Goal: Information Seeking & Learning: Find specific fact

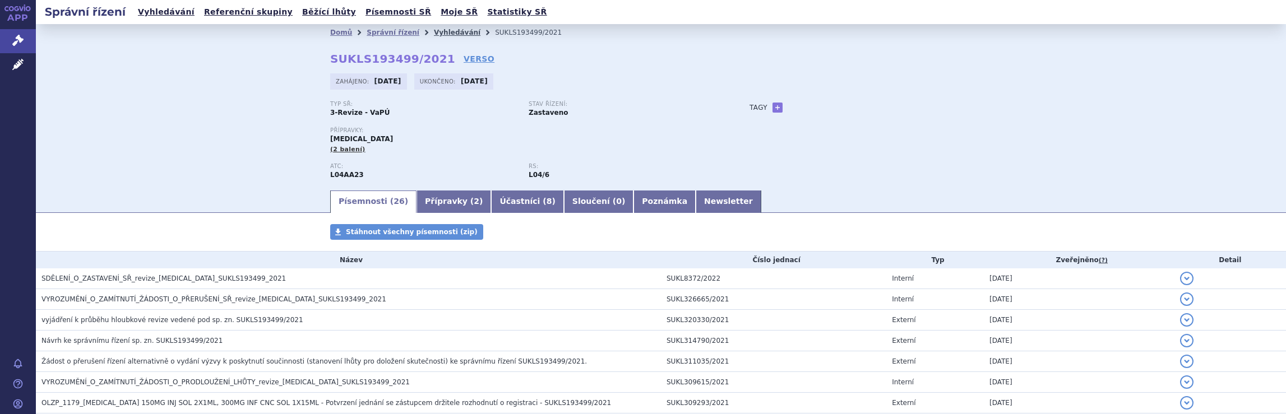
click at [436, 31] on link "Vyhledávání" at bounding box center [457, 33] width 47 height 8
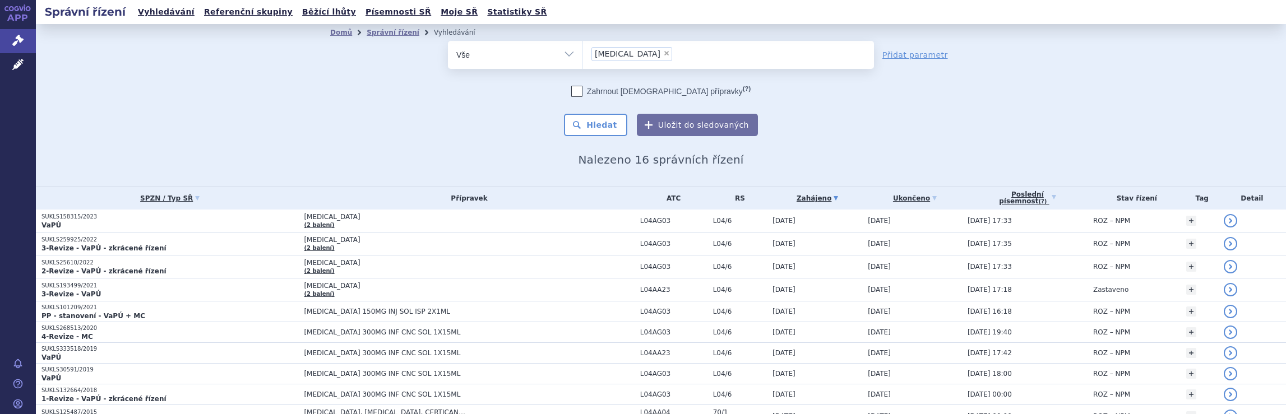
click at [659, 57] on ul "× Tysabri" at bounding box center [728, 53] width 291 height 25
click at [583, 57] on select "Tysabri" at bounding box center [583, 54] width 1 height 28
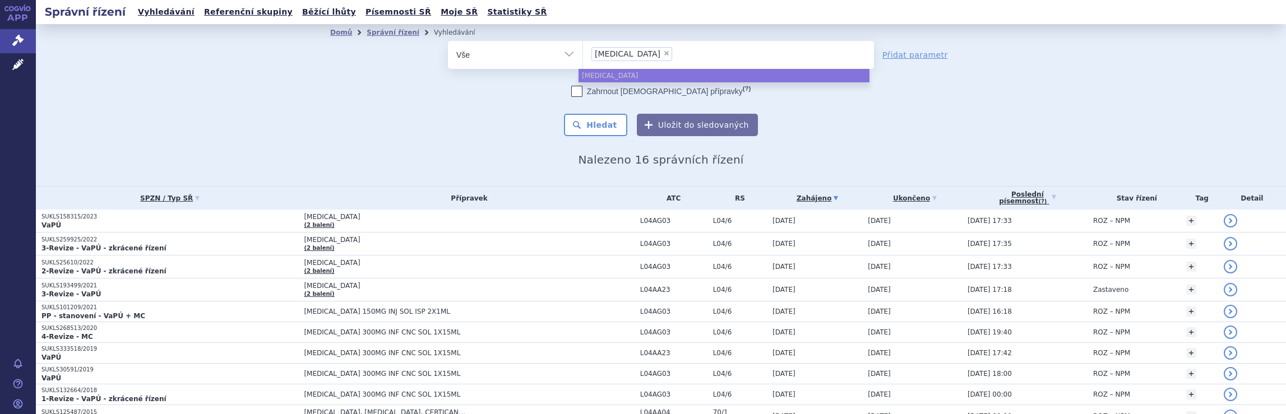
select select
type input "Tysabri"
type input "T"
type input "na"
type input "nat"
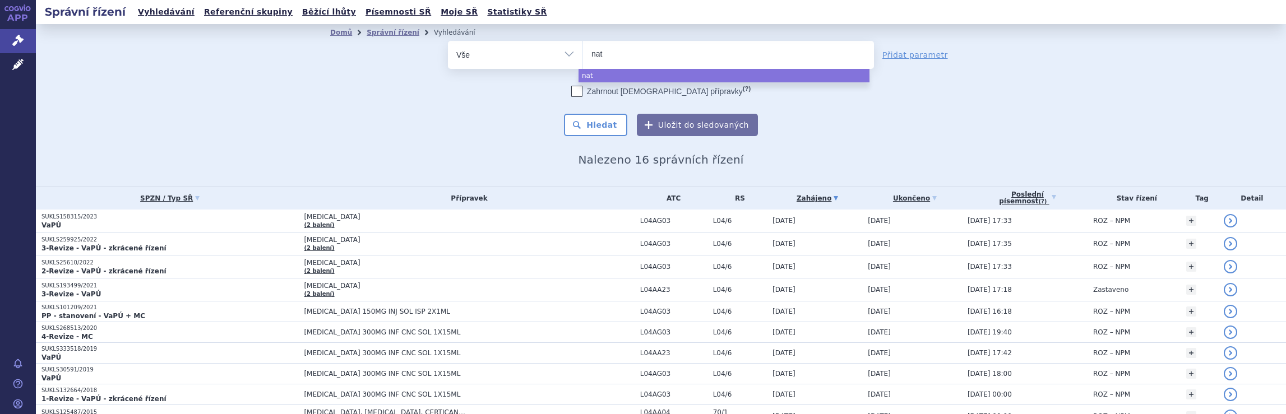
type input "nata"
type input "natal"
type input "natali"
type input "natalizu"
type input "natalizum"
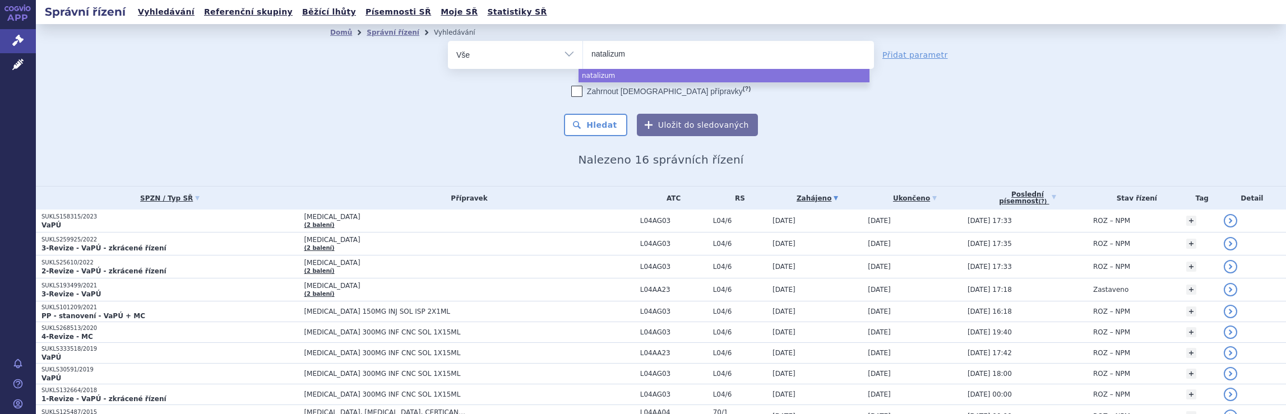
type input "natalizuma"
type input "natalizumab"
select select "natalizumab"
click at [601, 126] on button "Hledat" at bounding box center [595, 125] width 63 height 22
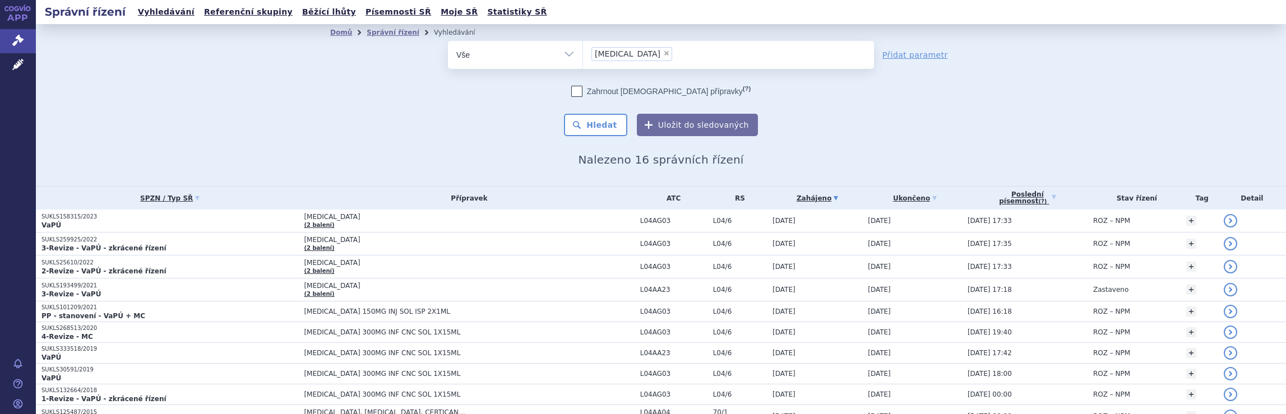
click at [669, 55] on ul "× natalizumab" at bounding box center [728, 53] width 291 height 25
click at [583, 55] on select "natalizumab" at bounding box center [583, 54] width 1 height 28
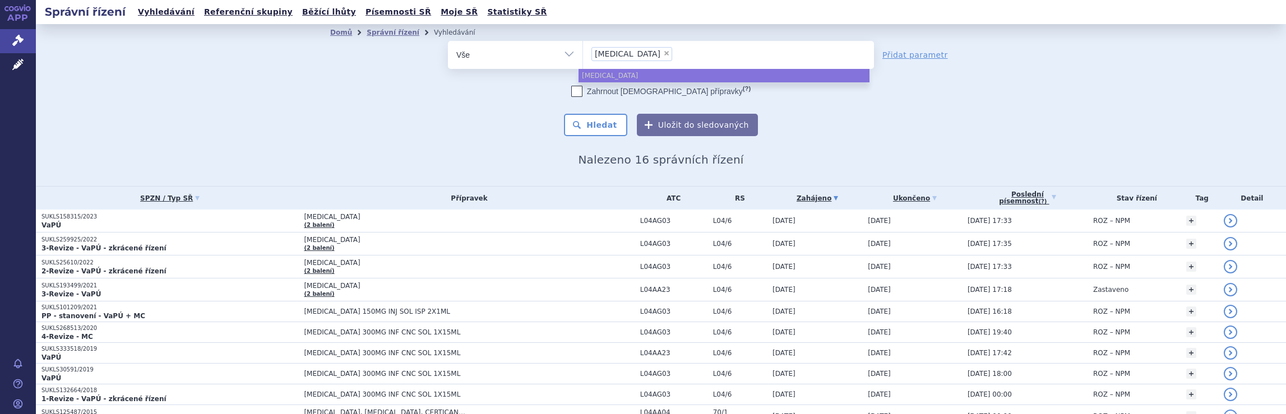
select select
type input "[MEDICAL_DATA]"
type input "nat"
type input "n"
type input "ty"
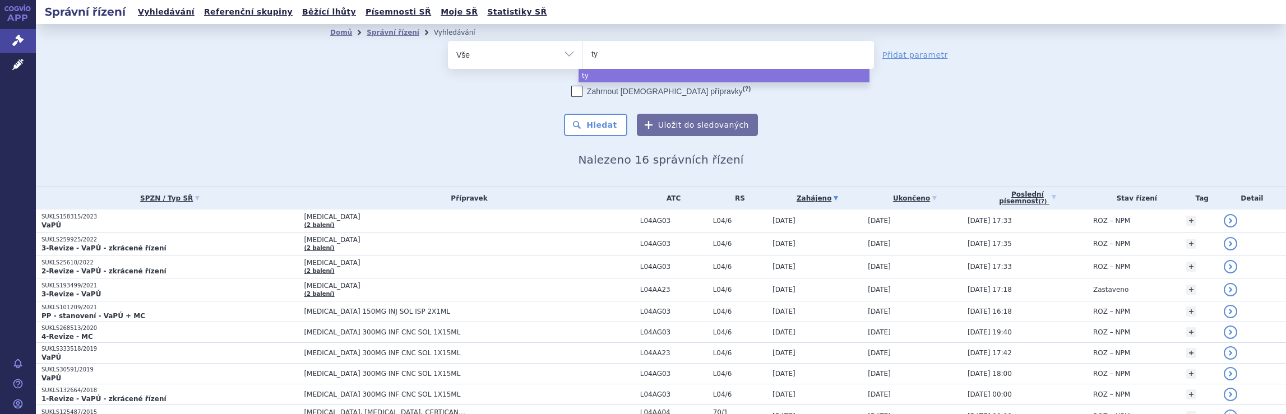
type input "tyr"
type input "tyru"
type input "tyruk"
type input "tyruko"
select select "tyruko"
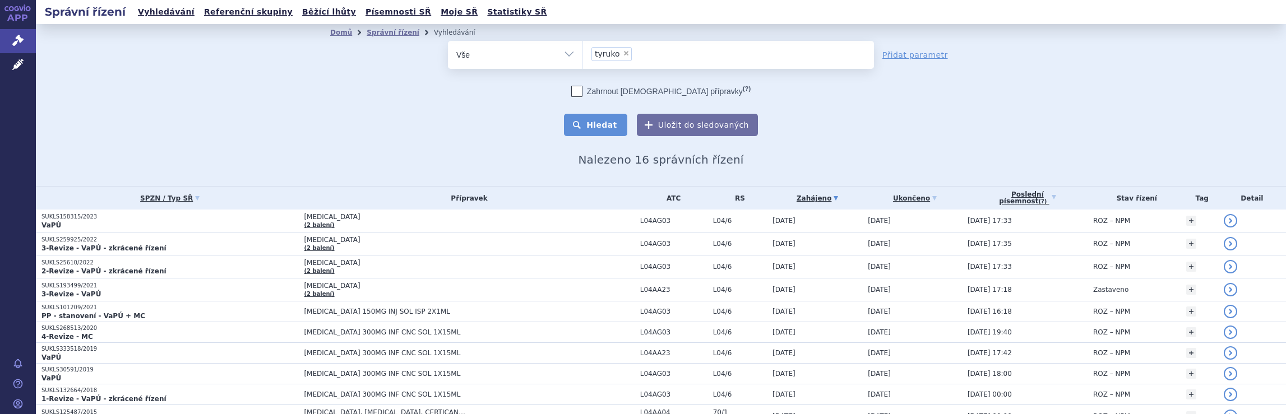
click at [606, 125] on button "Hledat" at bounding box center [595, 125] width 63 height 22
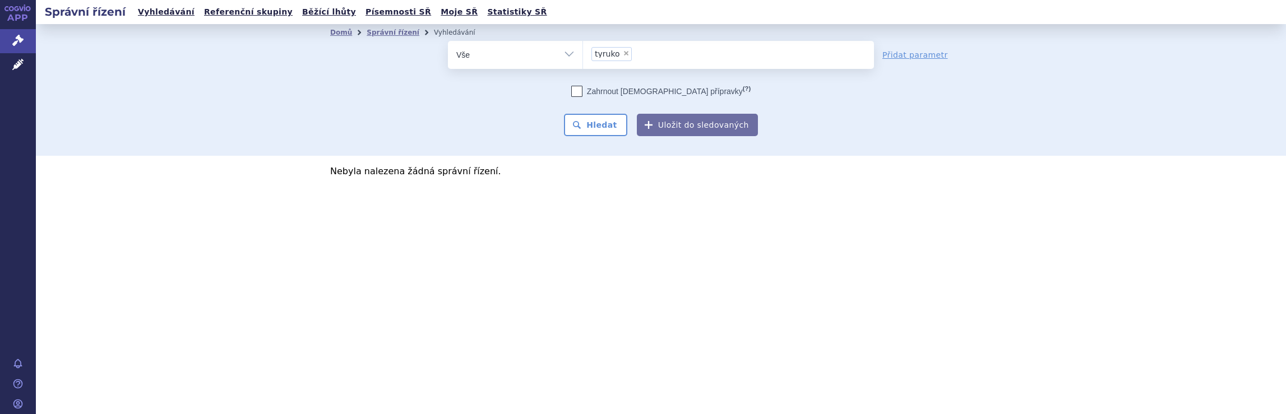
click at [663, 59] on ul "× tyruko" at bounding box center [728, 53] width 291 height 25
click at [583, 59] on select "tyruko" at bounding box center [583, 54] width 1 height 28
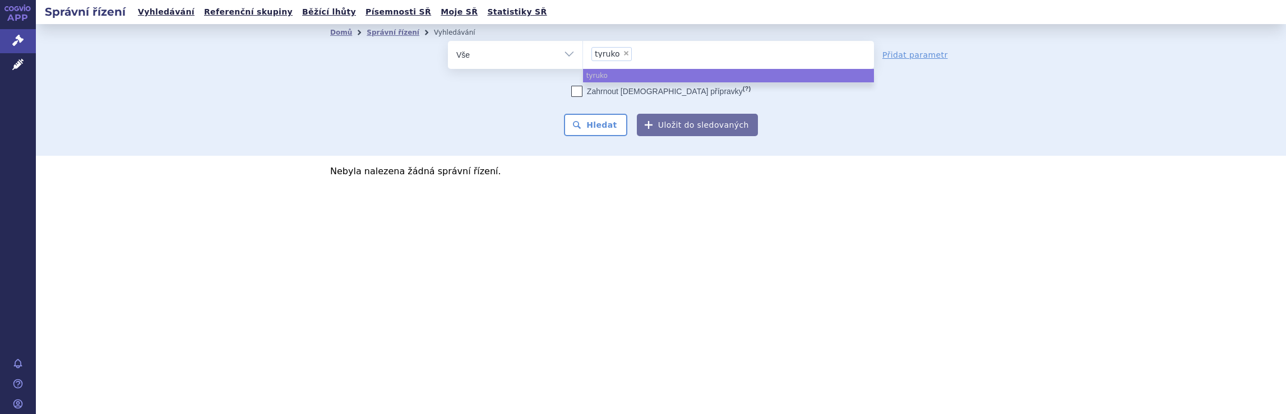
select select
type input "tyruko"
type input "ty"
type input "t"
type input "ky"
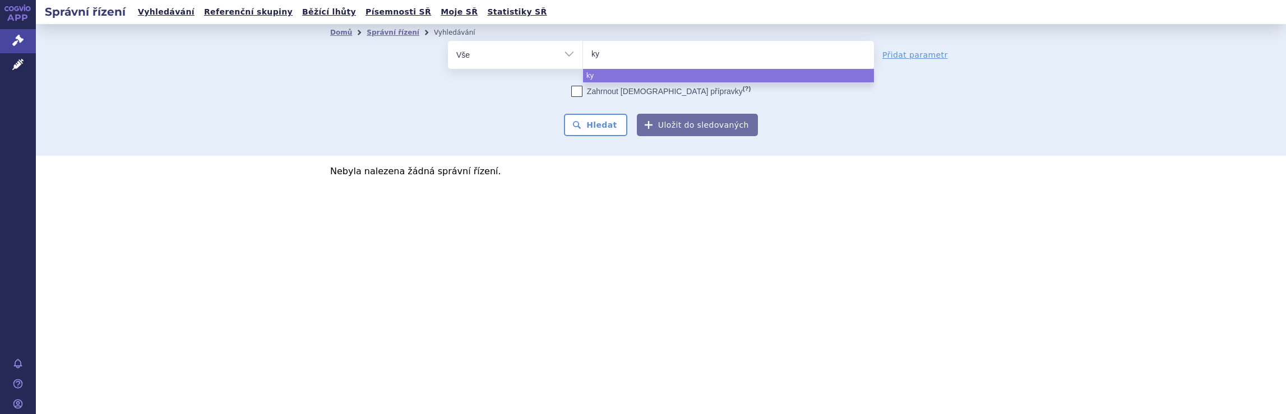
type input "kay"
type input "k"
type input "sk"
type input "sky"
type input "skyc"
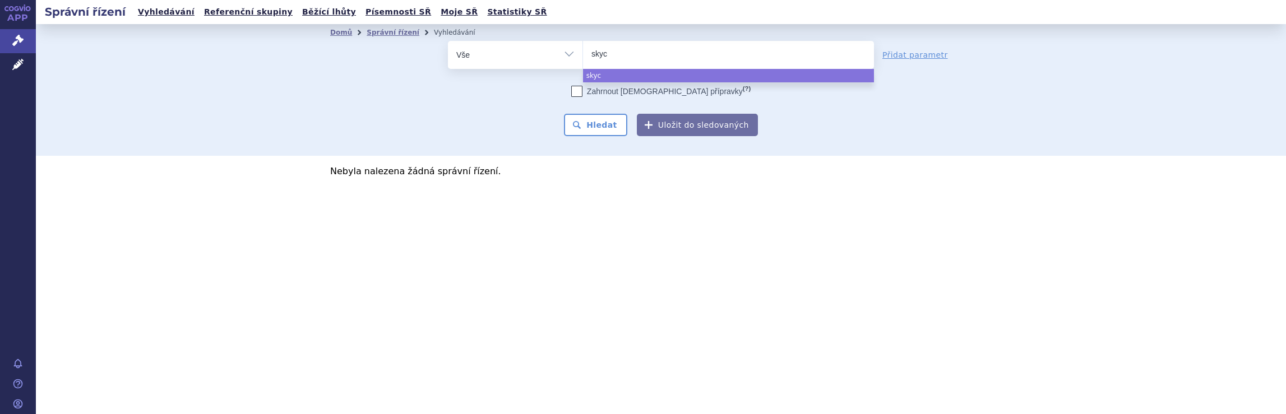
type input "skycl"
type input "skycla"
type input "skyclary"
type input "skyclarys"
select select "skyclarys"
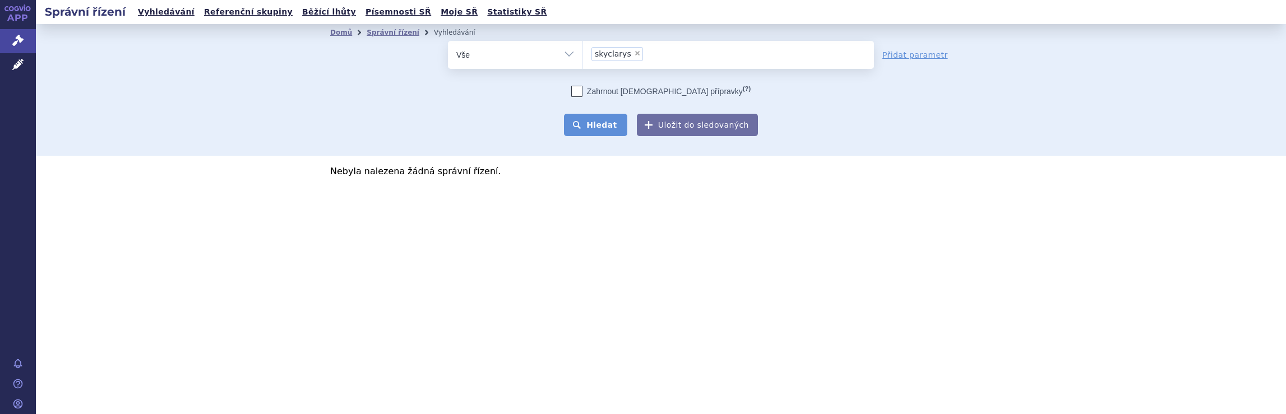
click at [604, 124] on button "Hledat" at bounding box center [595, 125] width 63 height 22
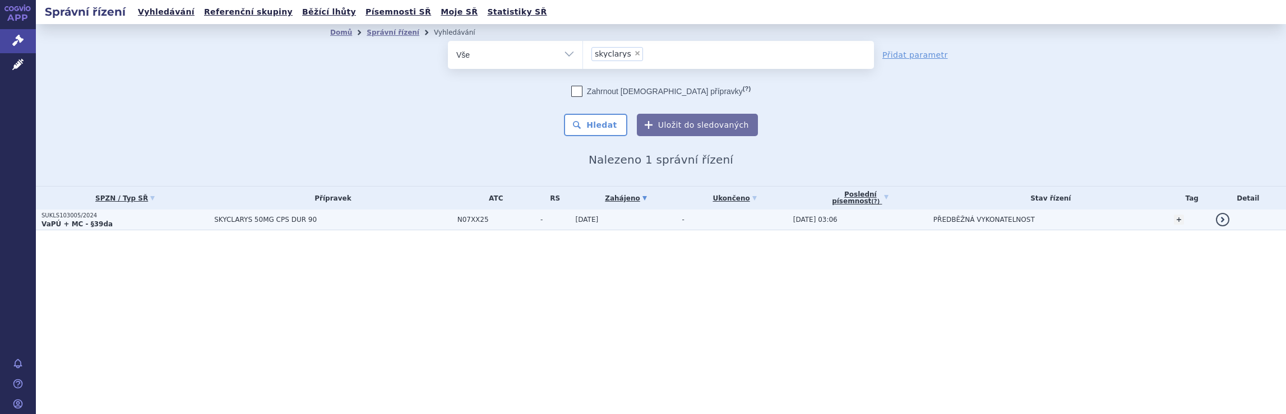
click at [387, 224] on td "SKYCLARYS 50MG CPS DUR 90" at bounding box center [330, 220] width 243 height 21
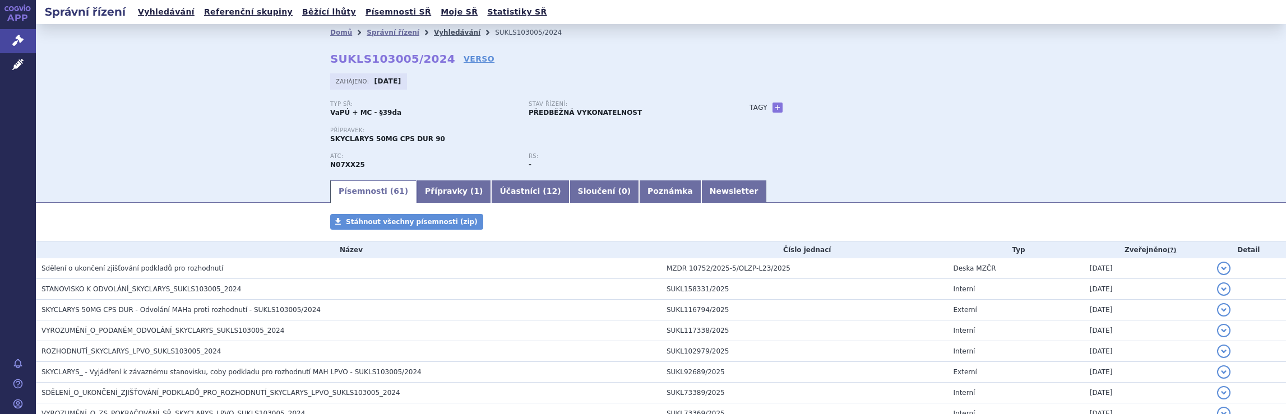
click at [435, 33] on link "Vyhledávání" at bounding box center [457, 33] width 47 height 8
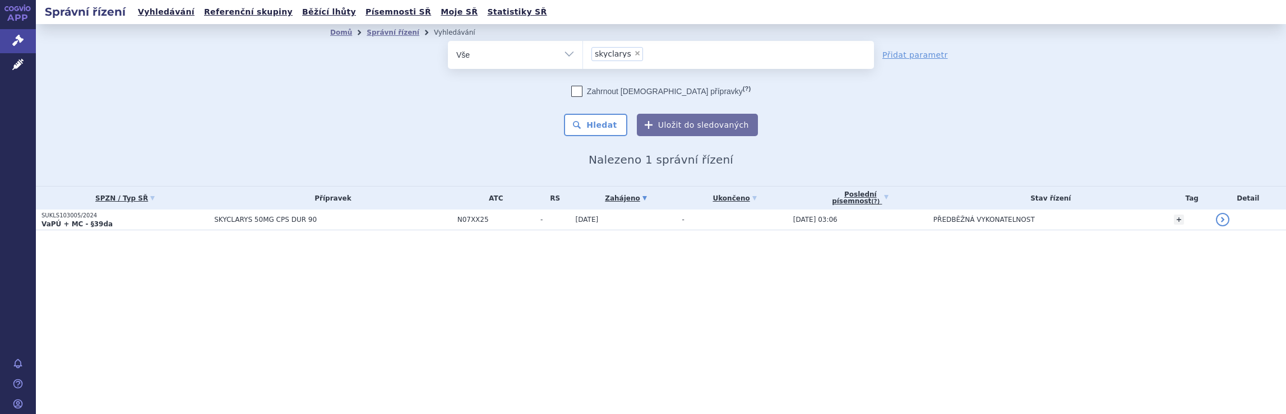
click at [648, 58] on ul "× skyclarys" at bounding box center [728, 53] width 291 height 25
click at [583, 58] on select "skyclarys" at bounding box center [583, 54] width 1 height 28
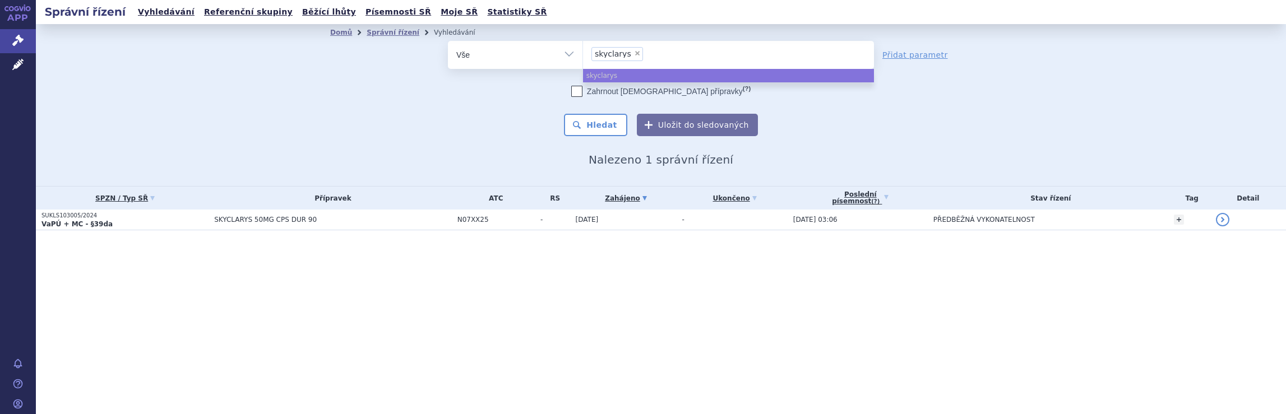
select select
type input "skyclarys"
type input "s"
type input "qa"
type input "qal"
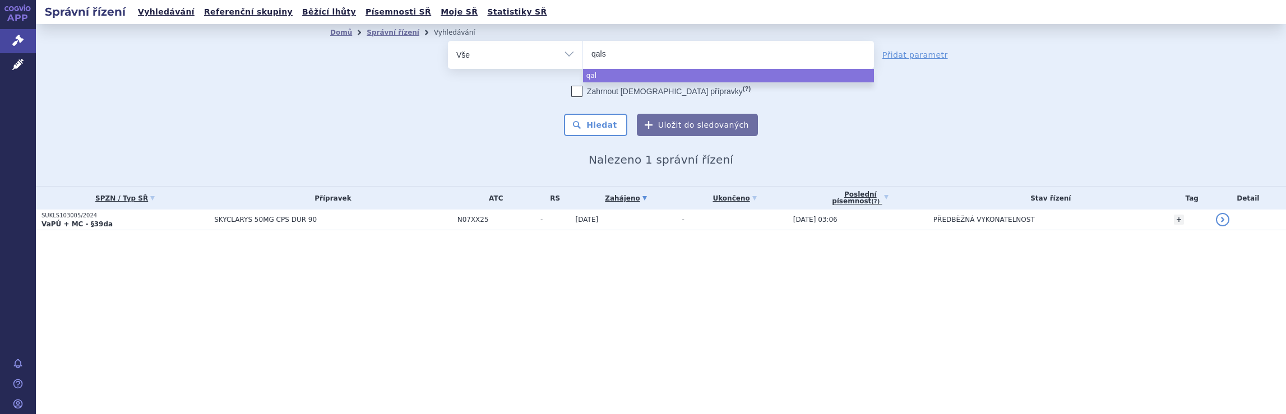
type input "qalso"
type input "qalsod"
type input "qalsody"
select select "qalsody"
click button "Hledat"
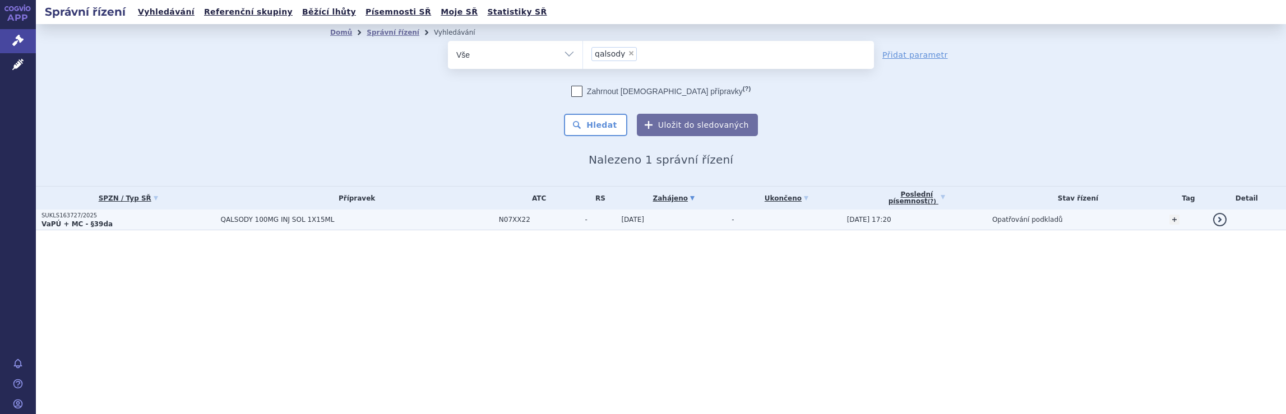
click at [428, 221] on span "QALSODY 100MG INJ SOL 1X15ML" at bounding box center [356, 220] width 273 height 8
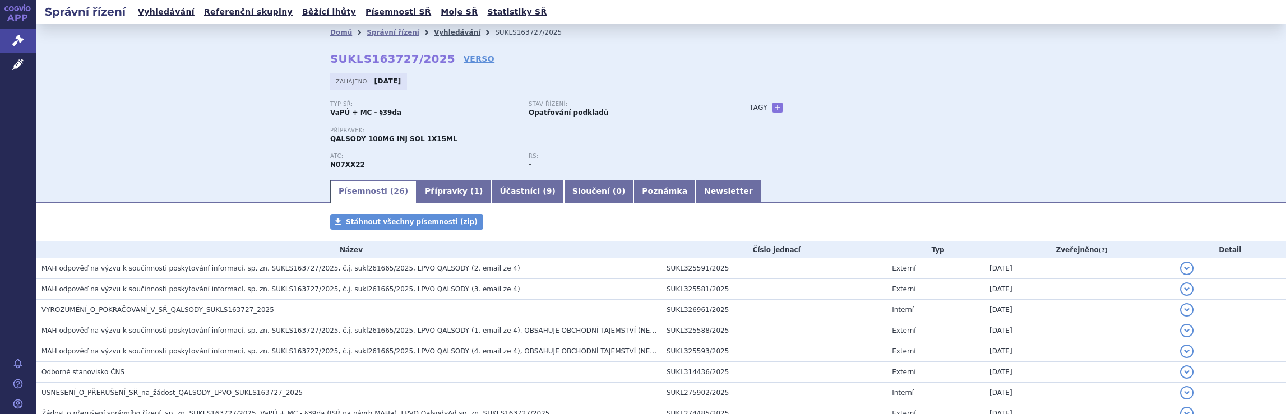
click at [445, 33] on link "Vyhledávání" at bounding box center [457, 33] width 47 height 8
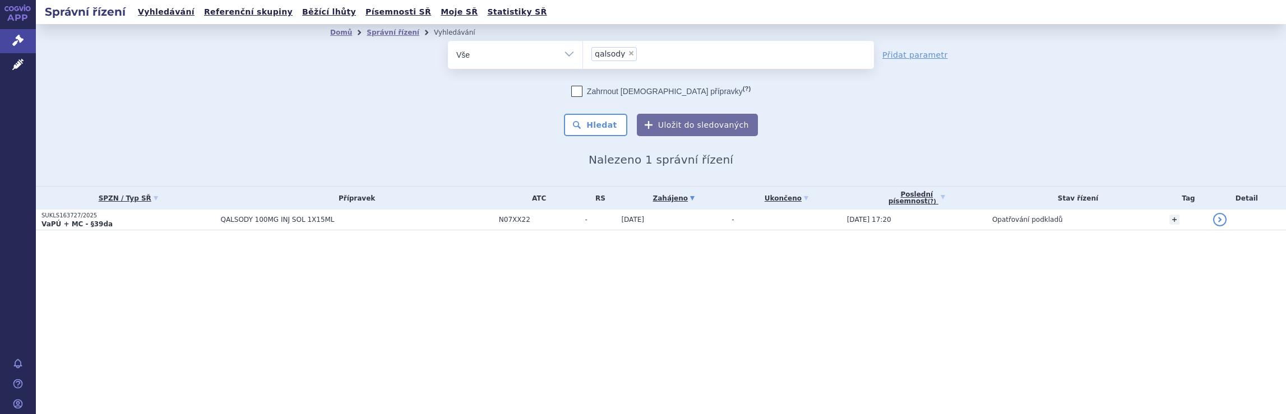
click at [682, 59] on ul "× qalsody" at bounding box center [728, 53] width 291 height 25
click at [583, 59] on select "qalsody" at bounding box center [583, 54] width 1 height 28
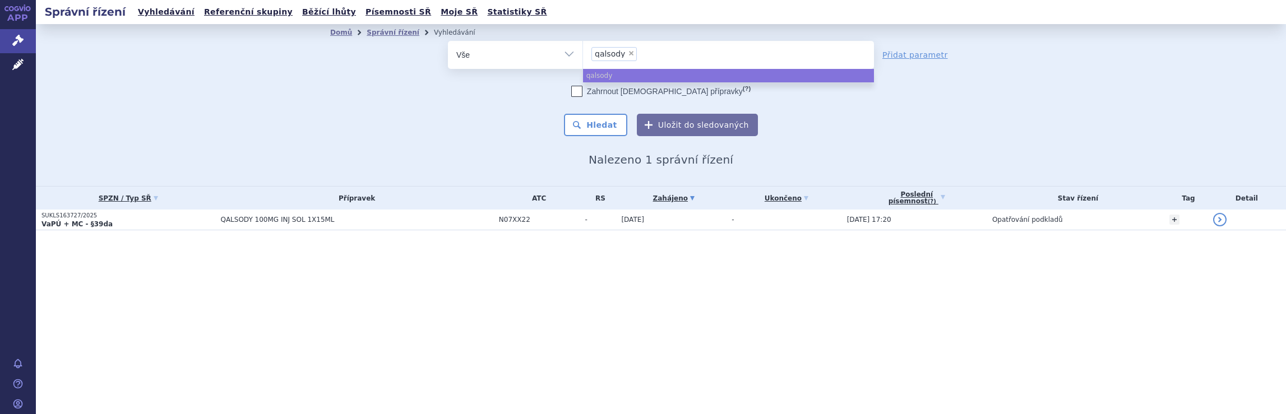
select select
type input "qalsody"
type input "q"
type input "sp"
type input "spi"
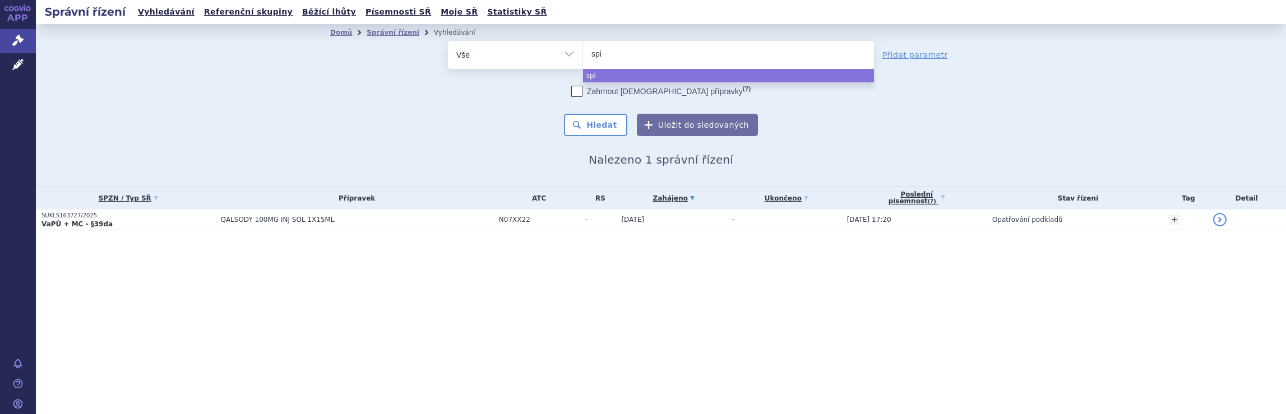
type input "spin"
type input "spinra"
type input "spinraz"
type input "[MEDICAL_DATA]"
select select "spinraza"
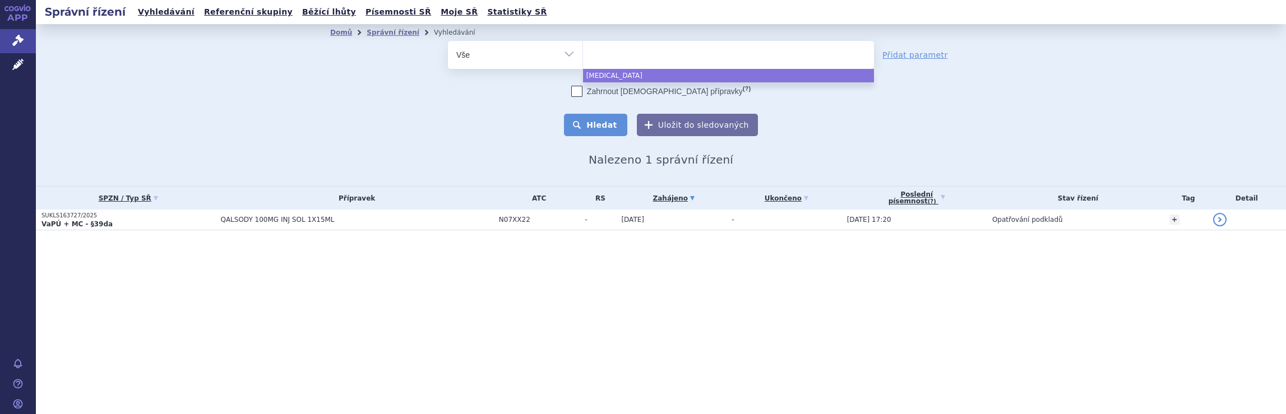
click at [602, 126] on button "Hledat" at bounding box center [595, 125] width 63 height 22
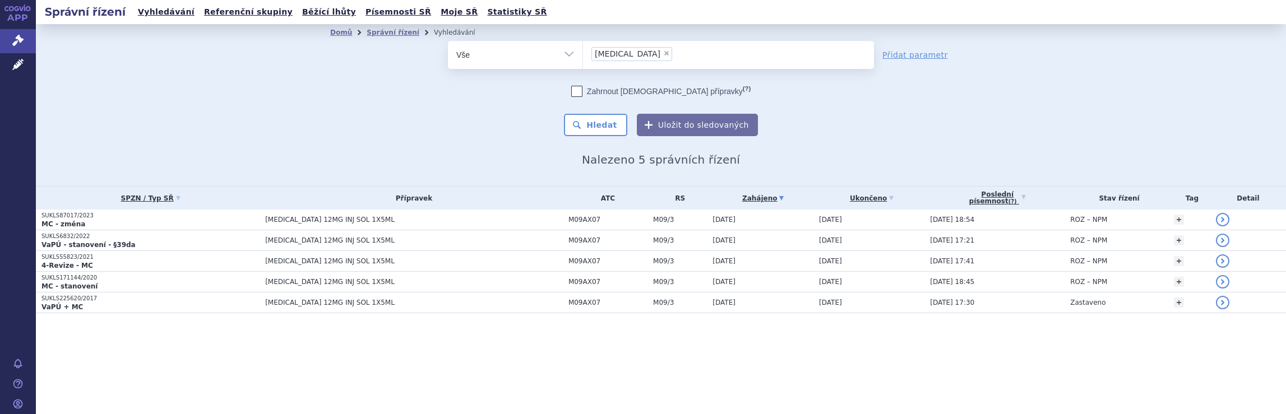
click at [650, 50] on ul "× [MEDICAL_DATA]" at bounding box center [728, 53] width 291 height 25
click at [583, 50] on select "[MEDICAL_DATA]" at bounding box center [583, 54] width 1 height 28
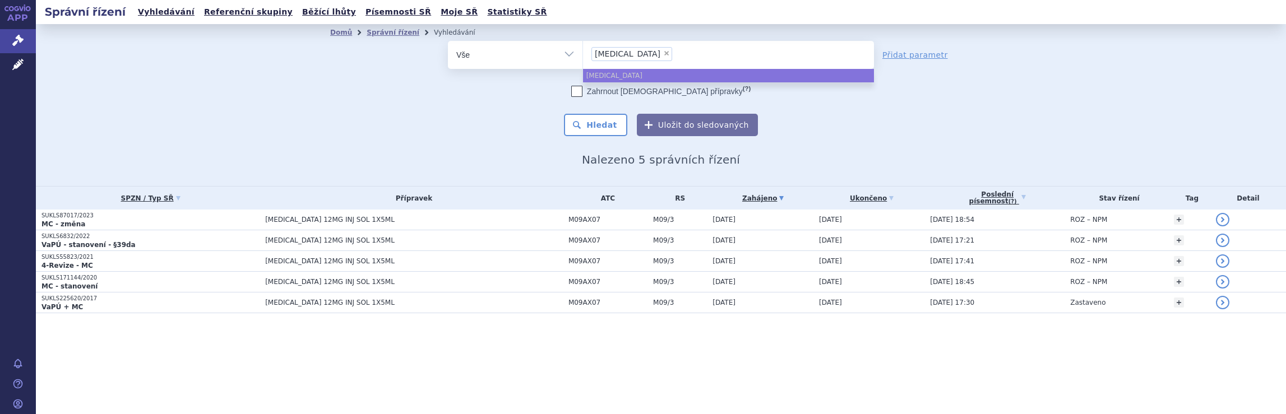
select select
type input "[MEDICAL_DATA]"
type input "spinra"
type input "s"
type input "av"
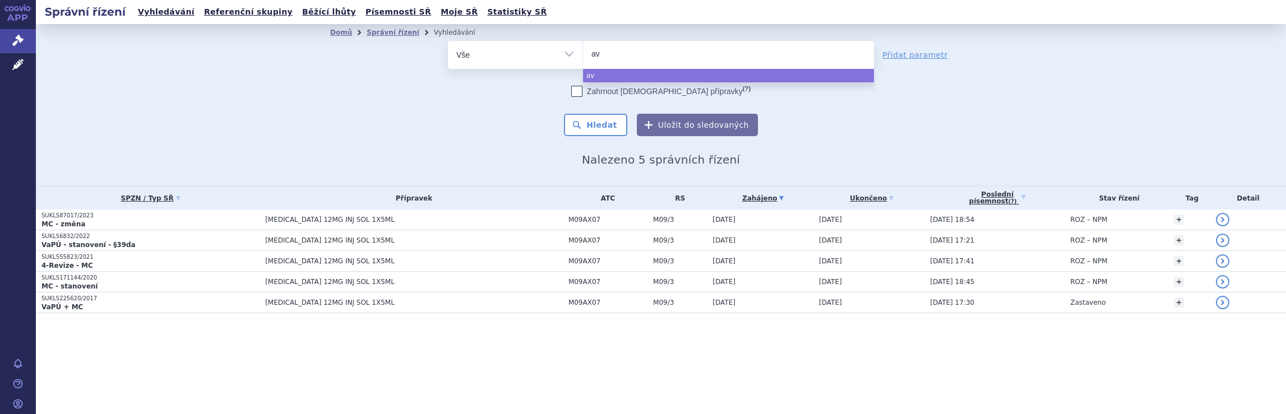
type input "avo"
type input "avon"
type input "avone"
type input "[MEDICAL_DATA]"
select select "[MEDICAL_DATA]"
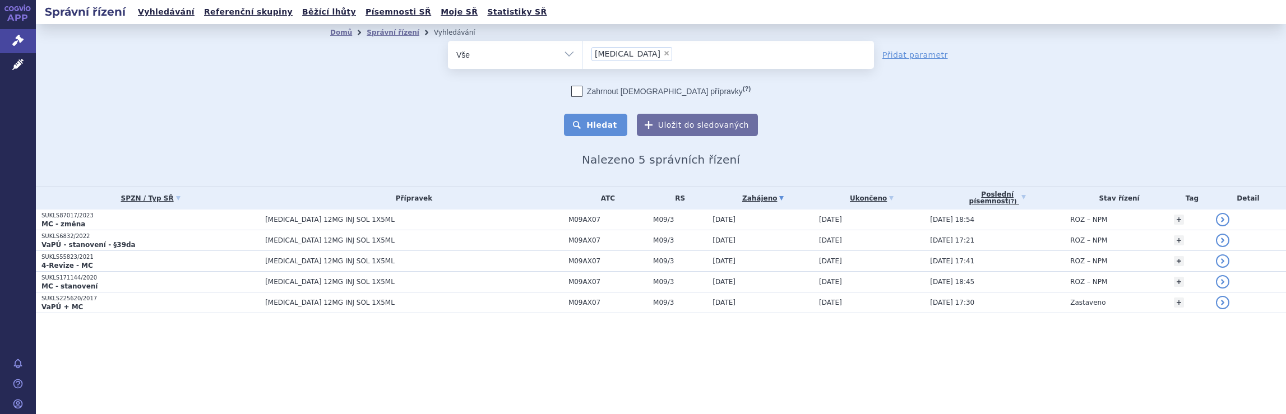
click at [607, 128] on button "Hledat" at bounding box center [595, 125] width 63 height 22
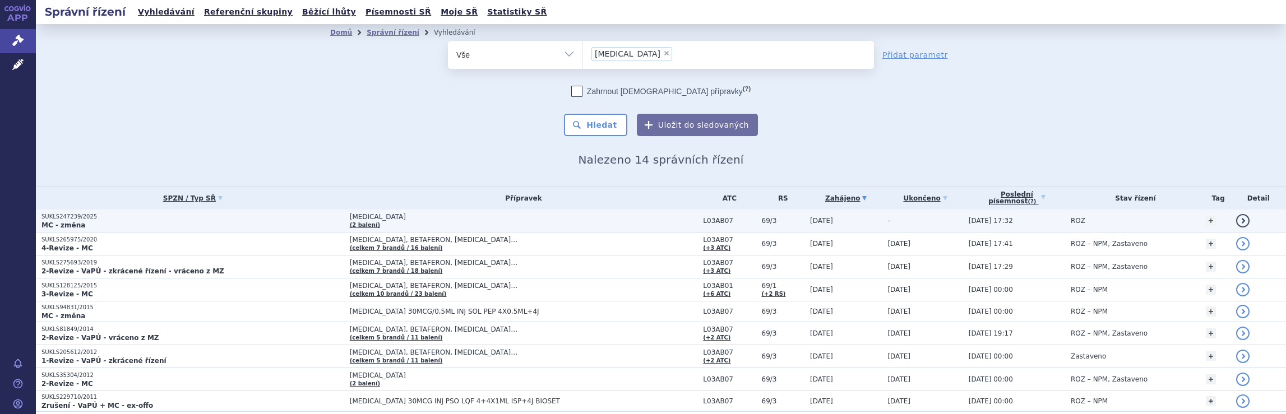
click at [577, 217] on span "[MEDICAL_DATA]" at bounding box center [490, 217] width 280 height 8
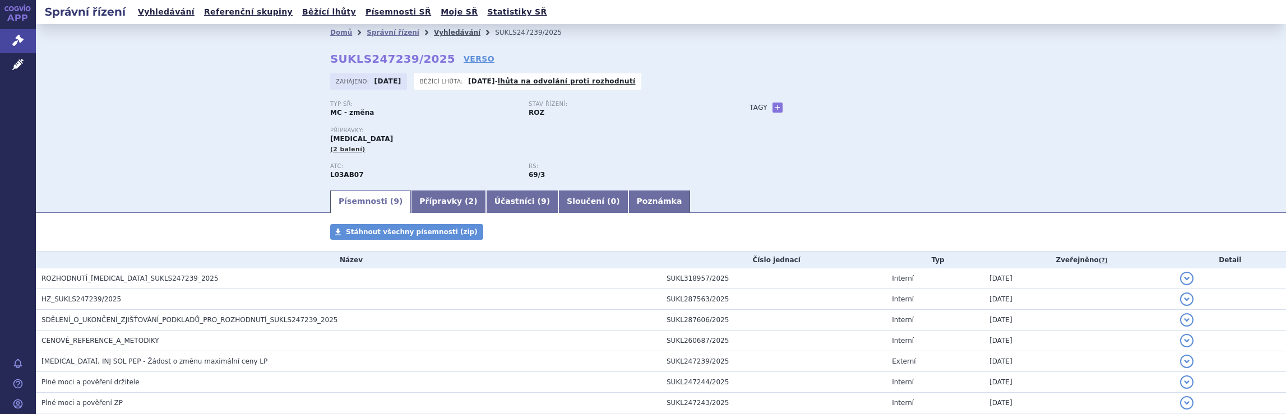
click at [440, 33] on link "Vyhledávání" at bounding box center [457, 33] width 47 height 8
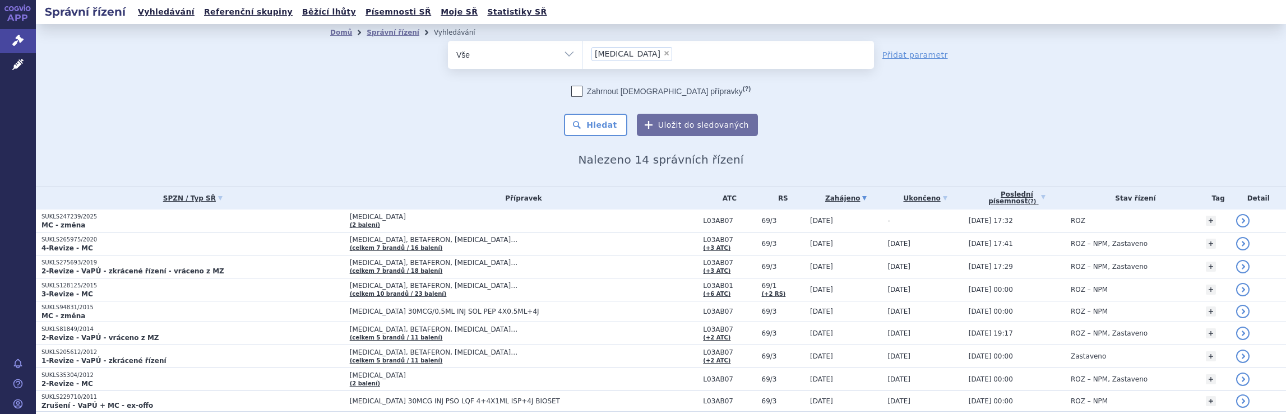
click at [653, 54] on ul "× avonex" at bounding box center [728, 53] width 291 height 25
click at [583, 54] on select "avonex" at bounding box center [583, 54] width 1 height 28
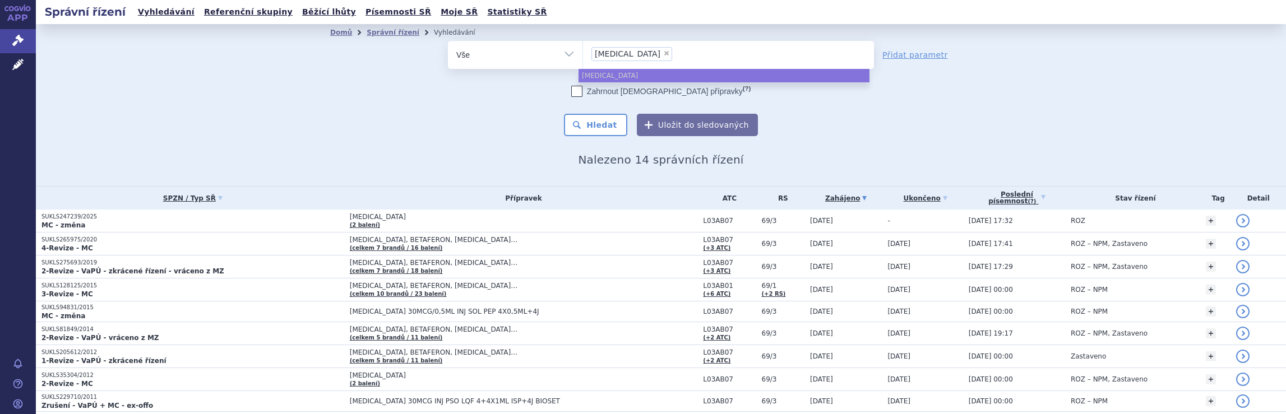
select select
type input "avonex"
type input "a"
type input "pl"
type input "ple"
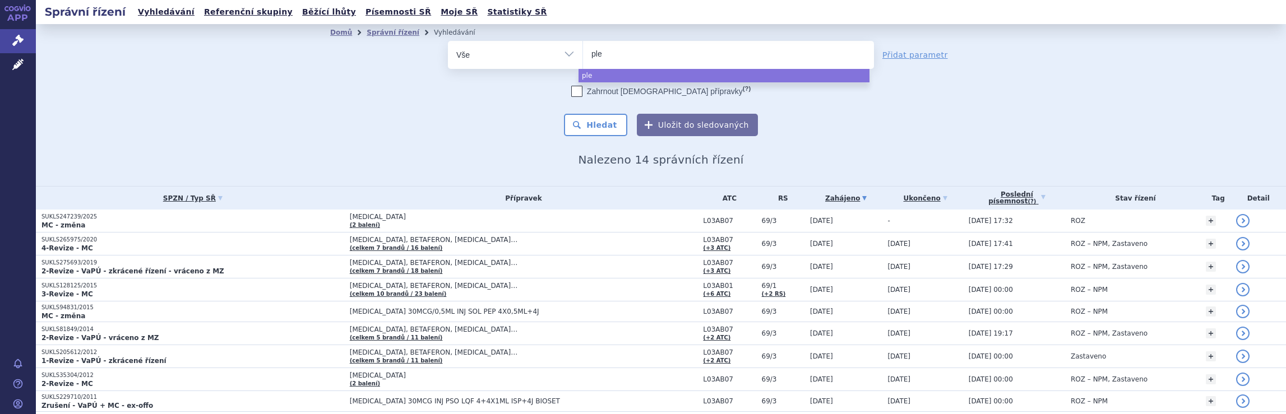
type input "pleg"
type input "plegr"
type input "plegri"
type input "plegrid"
type input "plegridy"
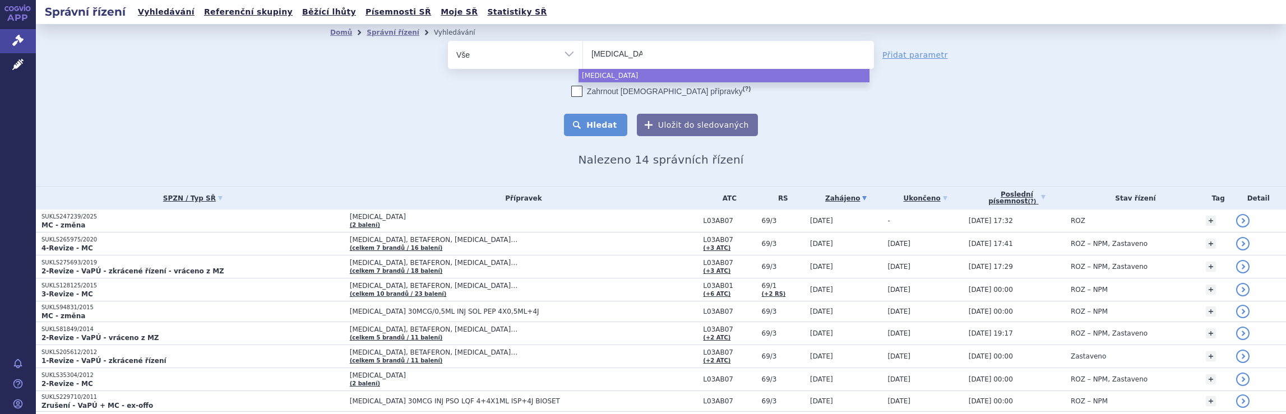
select select "plegridy"
click at [601, 129] on button "Hledat" at bounding box center [595, 125] width 63 height 22
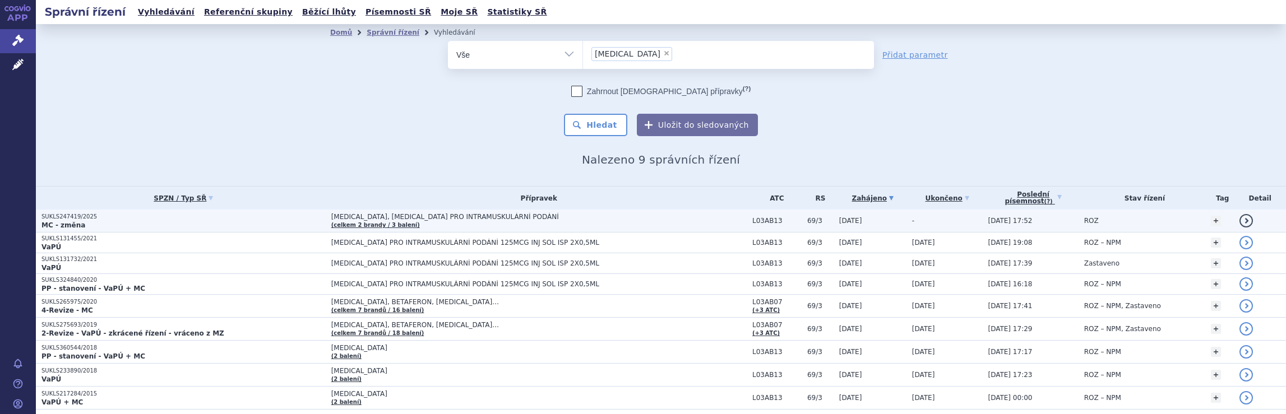
click at [632, 218] on span "[MEDICAL_DATA], [MEDICAL_DATA] PRO INTRAMUSKULÁRNÍ PODÁNÍ (celkem 2 [PERSON_NAM…" at bounding box center [538, 221] width 415 height 16
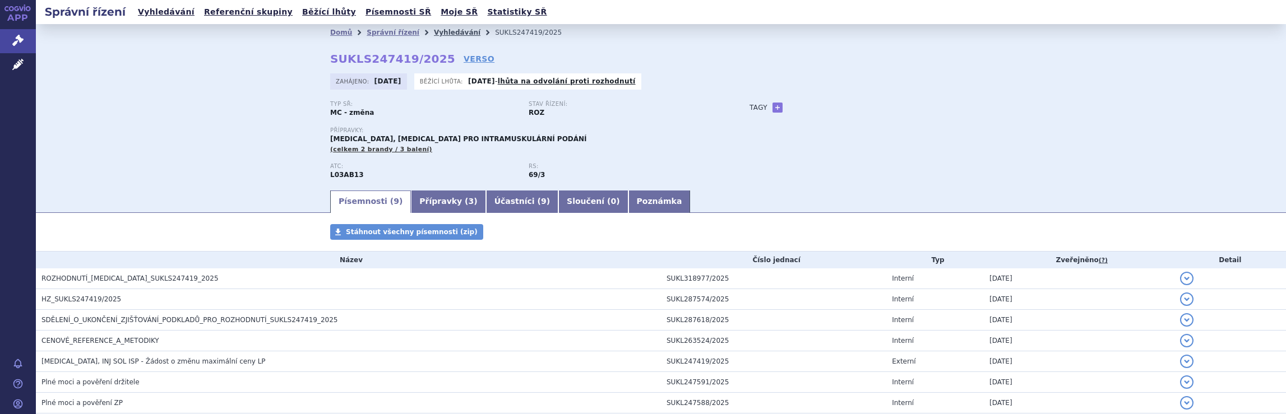
click at [434, 33] on link "Vyhledávání" at bounding box center [457, 33] width 47 height 8
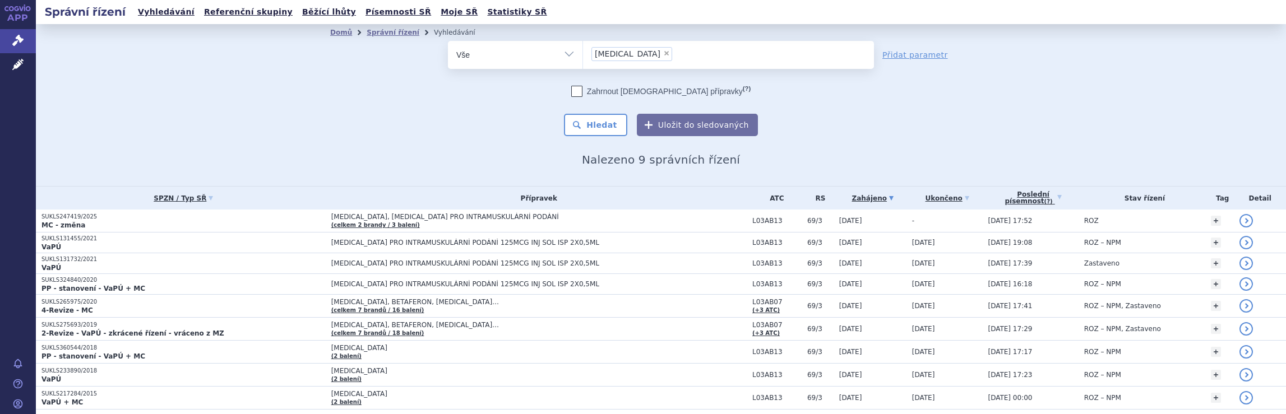
click at [676, 55] on input "[MEDICAL_DATA] × [MEDICAL_DATA]" at bounding box center [679, 54] width 6 height 14
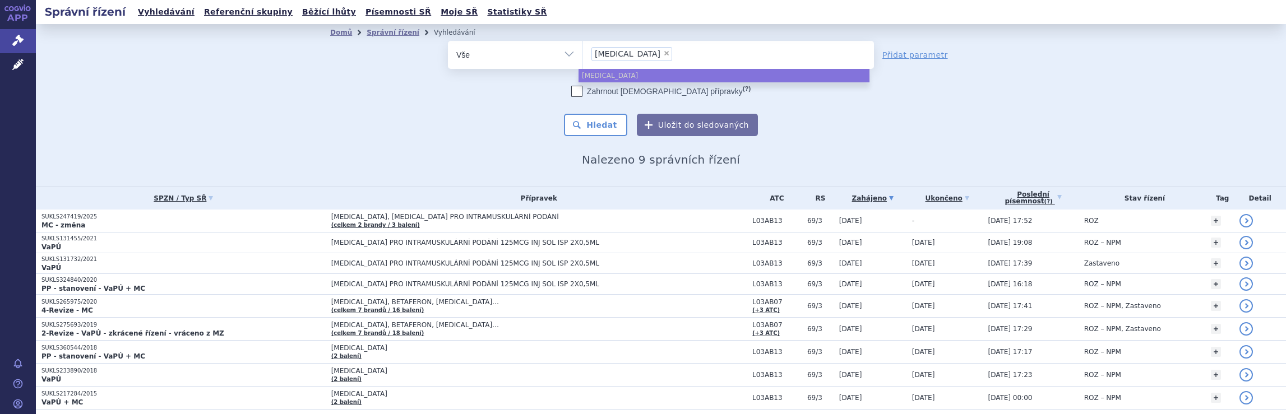
select select
type input "[MEDICAL_DATA]"
type input "pleg"
type input "p"
type input "gle"
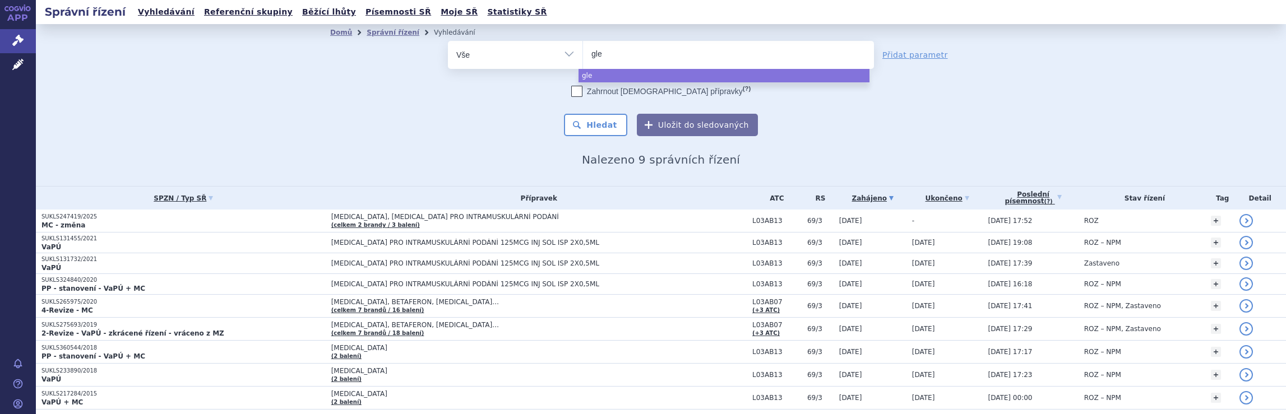
type input "[PERSON_NAME]"
type input "glenma"
type input "glenmar"
type input "glenmark"
select select "glenmark"
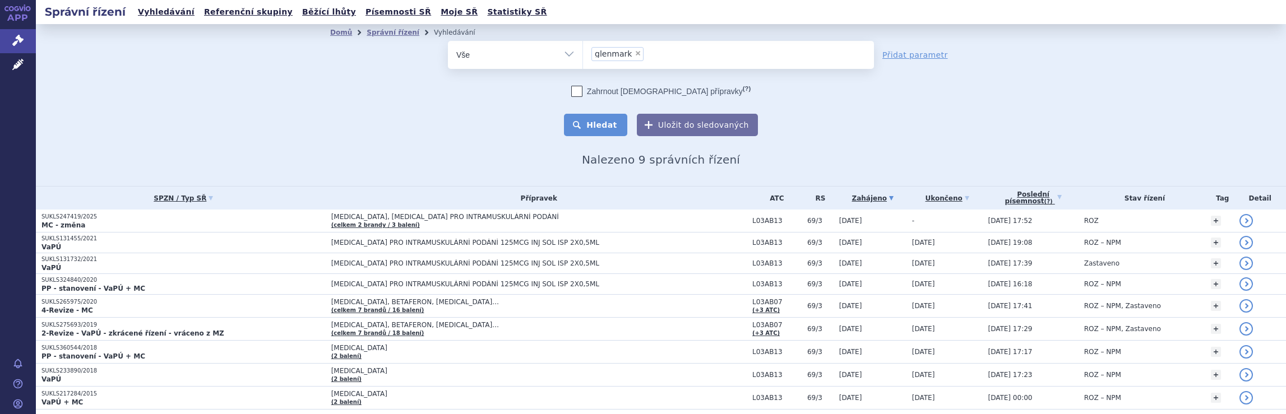
click at [602, 130] on button "Hledat" at bounding box center [595, 125] width 63 height 22
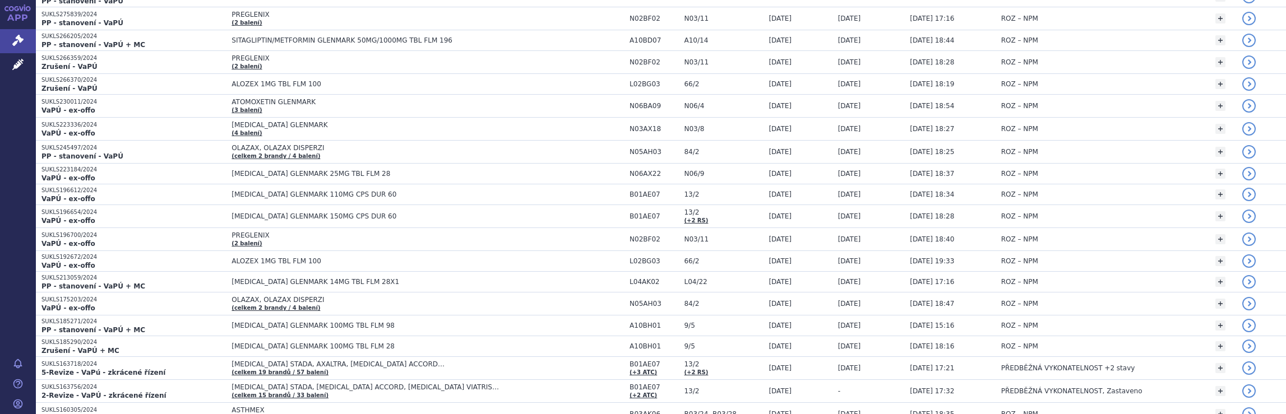
scroll to position [2073, 0]
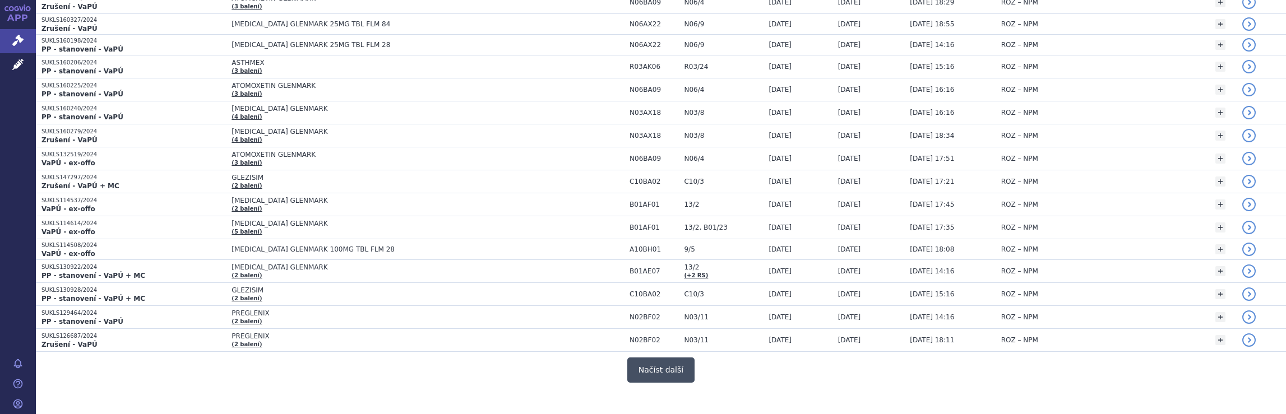
click at [653, 358] on button "Načíst další" at bounding box center [660, 370] width 67 height 25
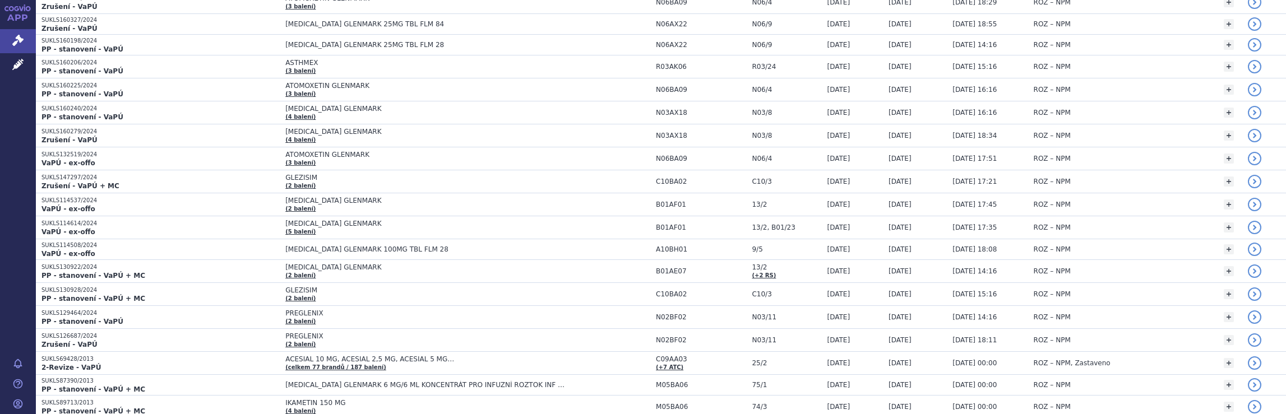
scroll to position [4322, 0]
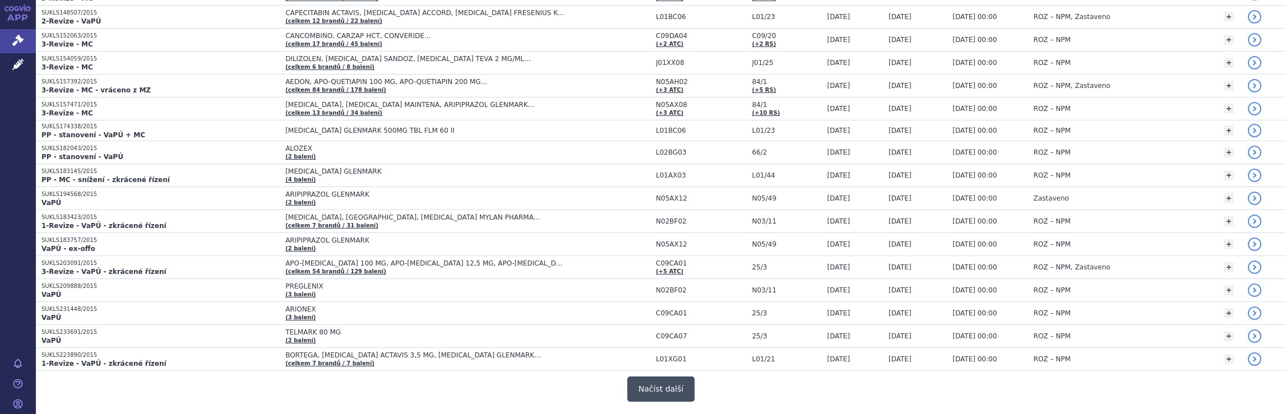
click at [650, 377] on button "Načíst další" at bounding box center [660, 389] width 67 height 25
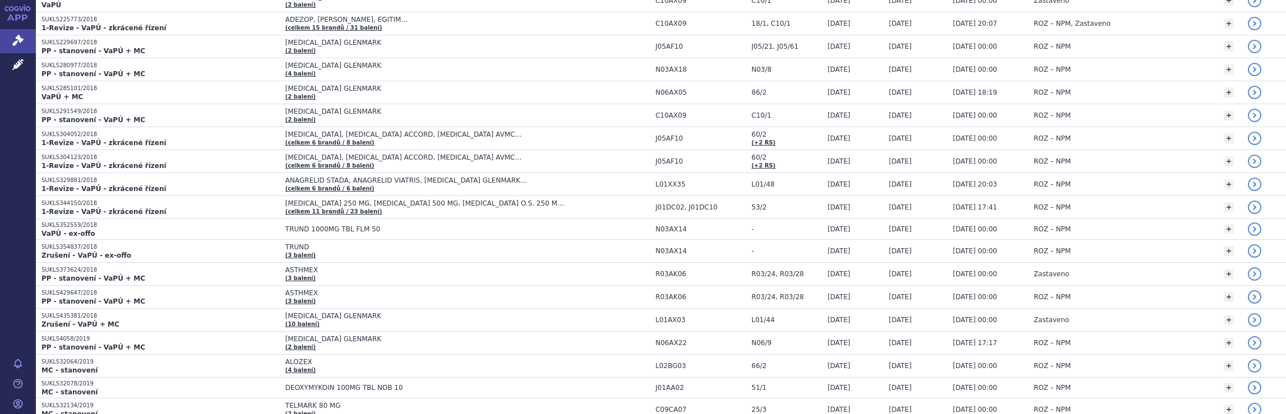
scroll to position [6536, 0]
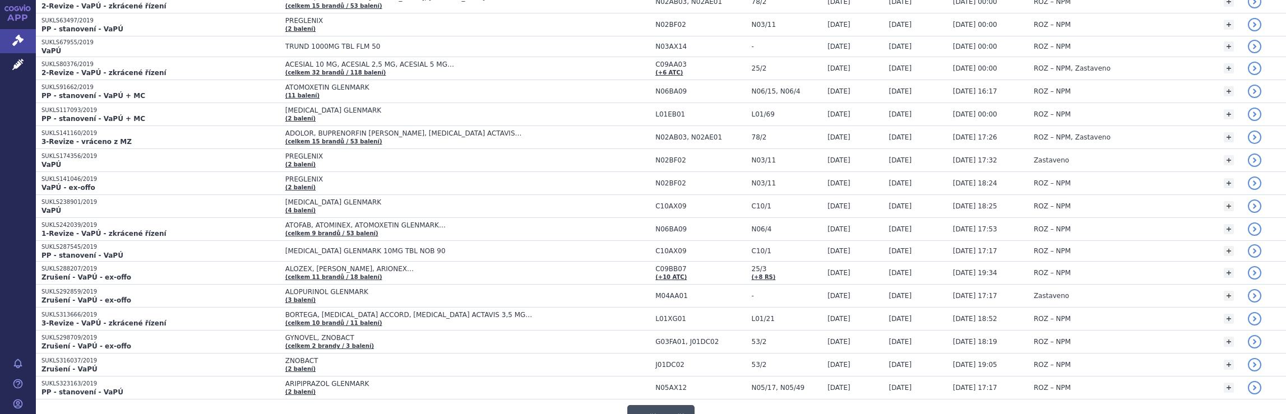
click at [661, 405] on button "Načíst další" at bounding box center [660, 417] width 67 height 25
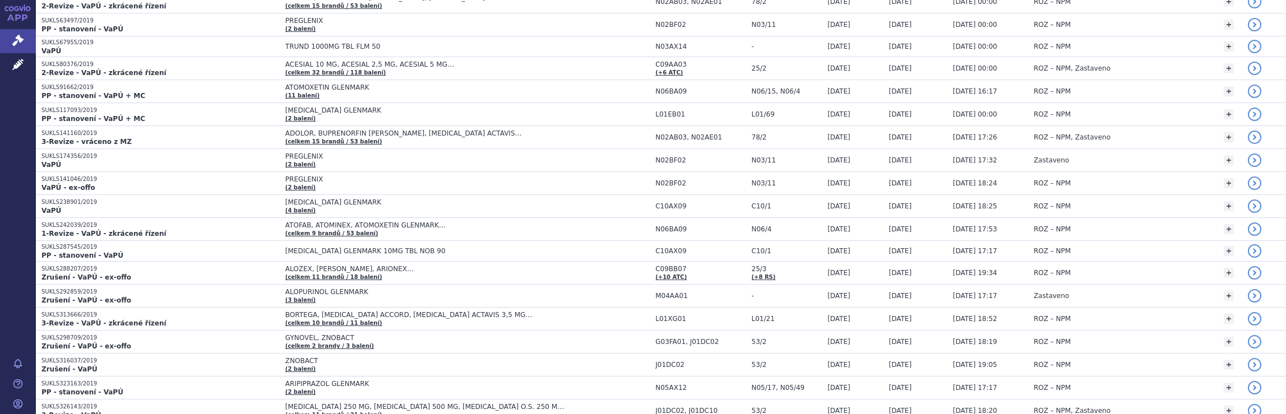
scroll to position [8766, 0]
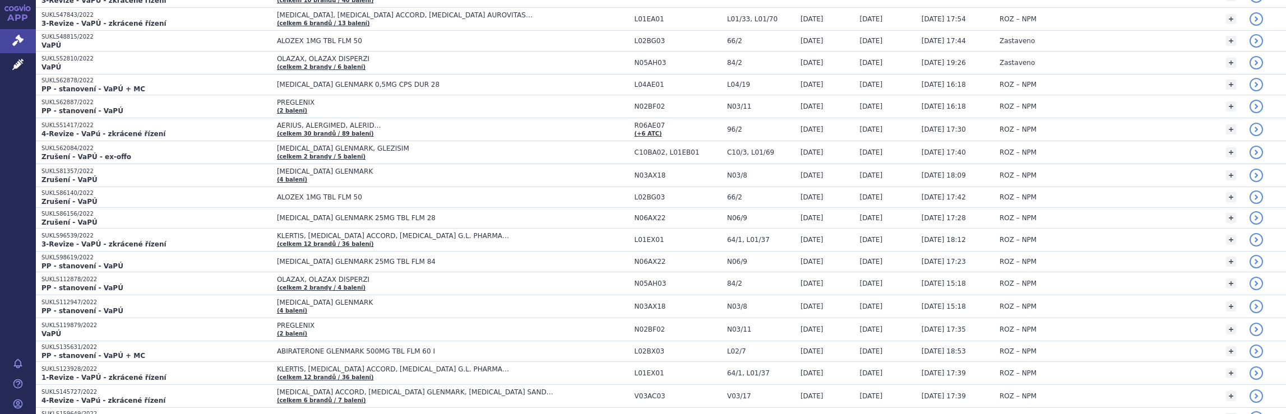
scroll to position [10972, 0]
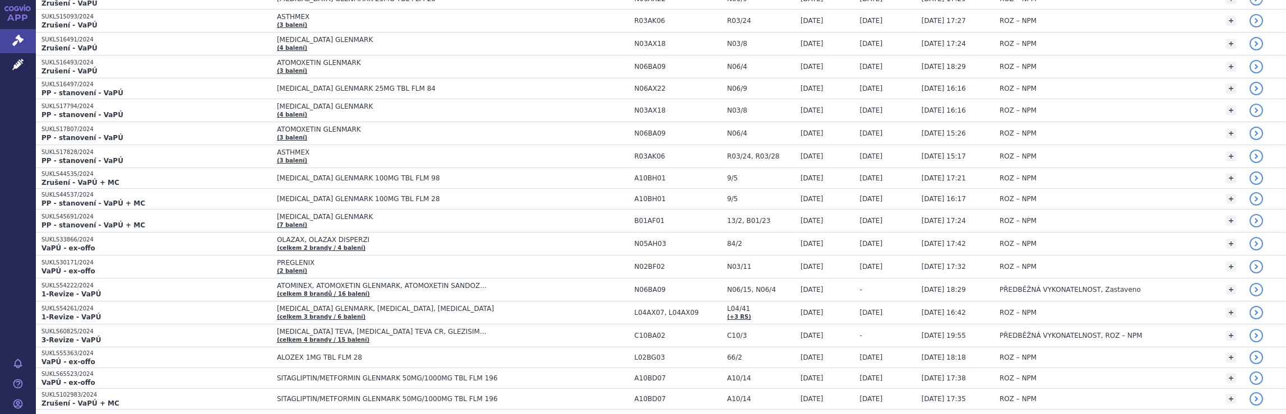
scroll to position [0, 0]
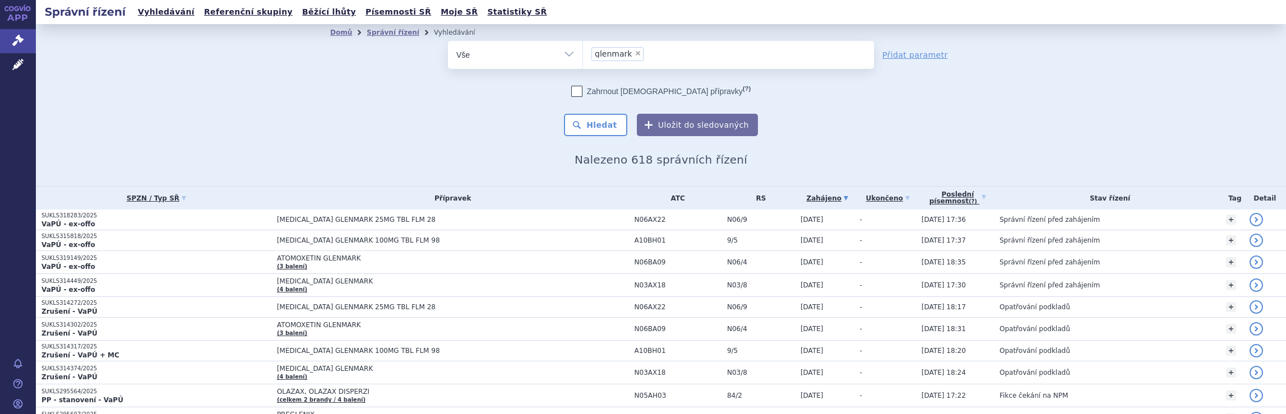
drag, startPoint x: 646, startPoint y: 55, endPoint x: 575, endPoint y: 50, distance: 70.8
click at [575, 50] on div "odstranit Vše Spisová značka Typ SŘ Přípravek/SUKL kód ×" at bounding box center [661, 55] width 426 height 28
select select
type input "glenmark"
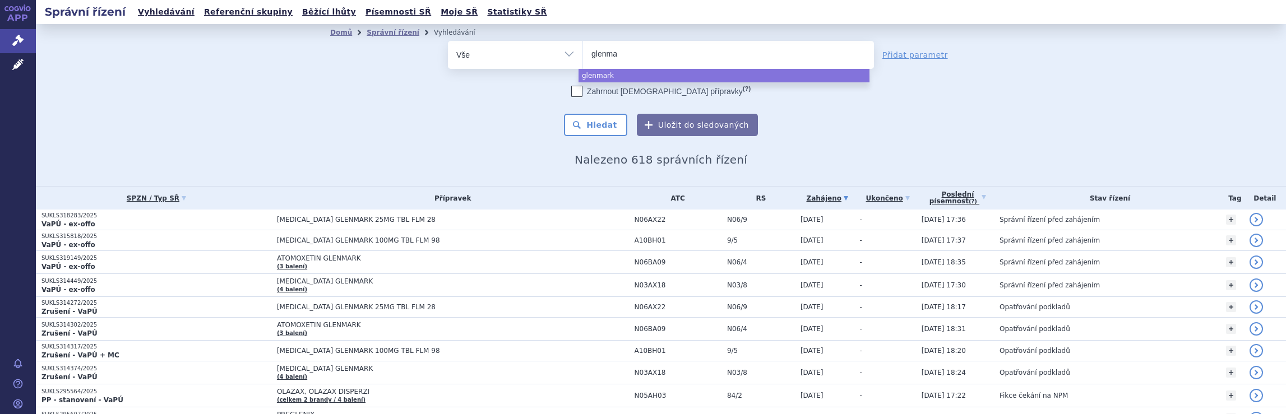
type input "glenm"
type input "g"
type input "ge"
type input "gede"
type input "gedeo"
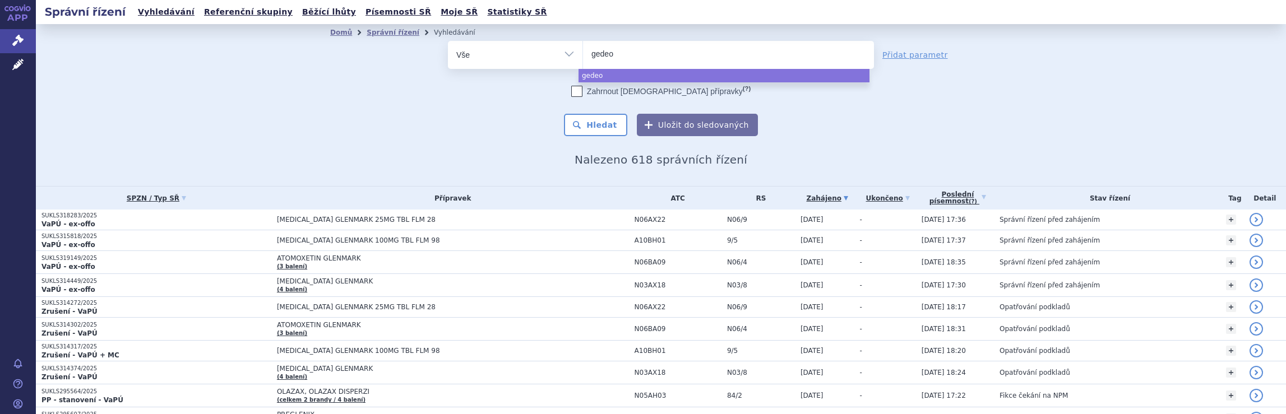
type input "gedeon"
type input "gedeon r"
type input "gedeon ri"
type input "gedeon ric"
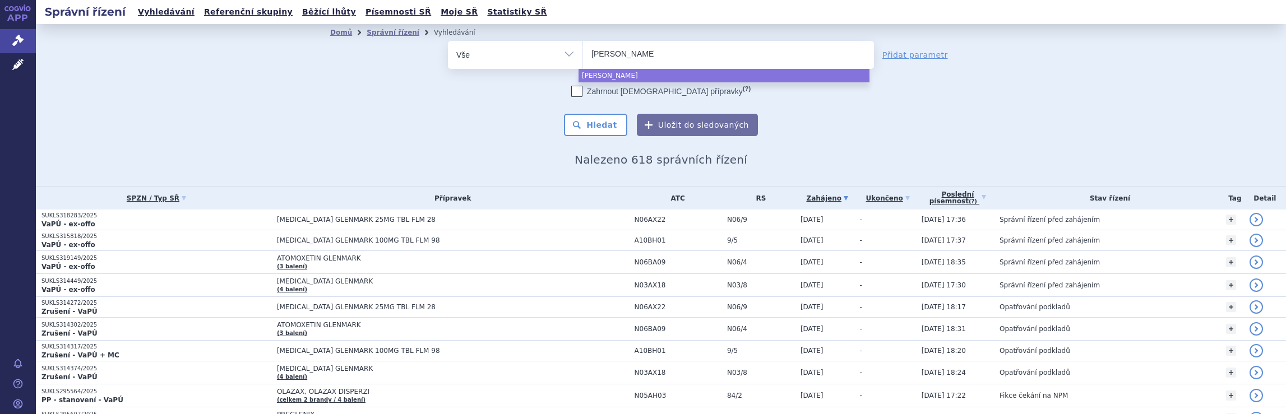
type input "gedeon rich"
type input "gedeon richte"
type input "gedeon richter"
select select "gedeon richter"
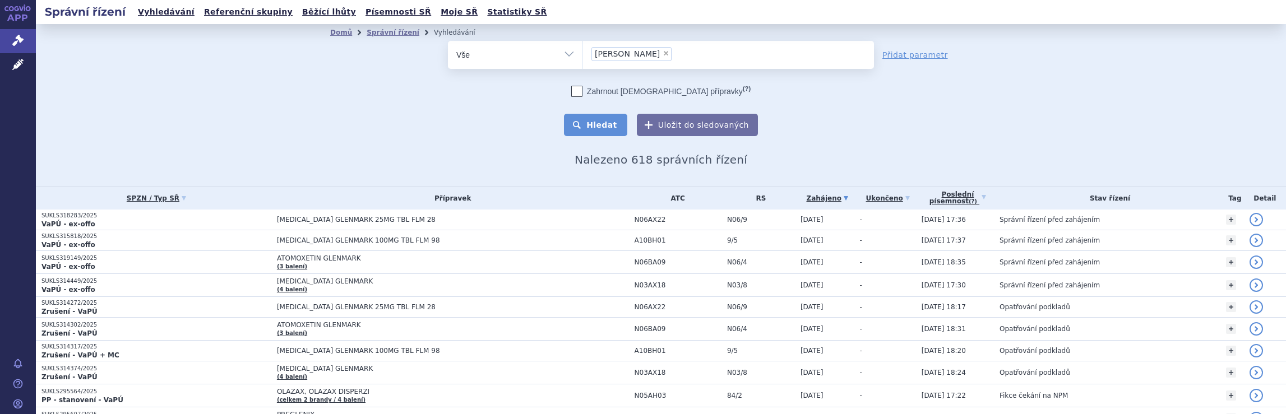
click at [601, 128] on button "Hledat" at bounding box center [595, 125] width 63 height 22
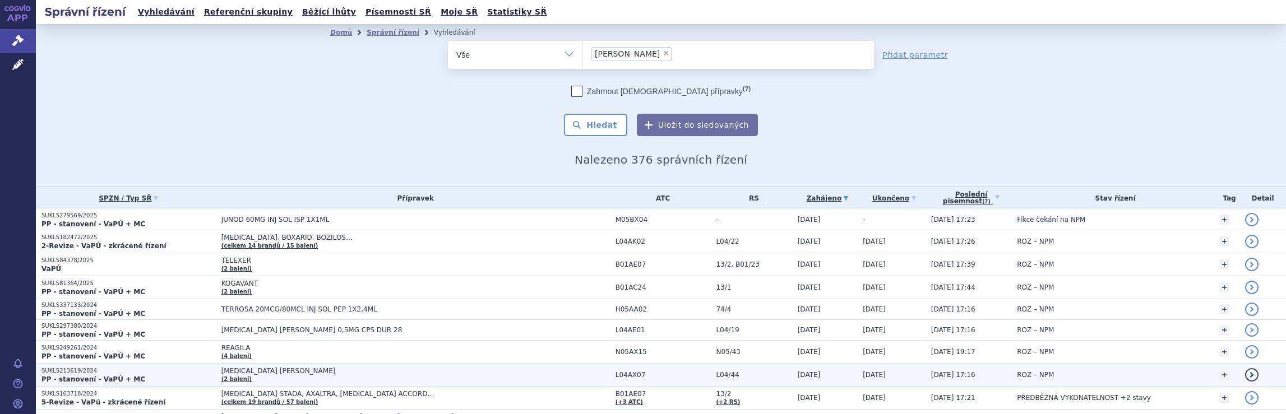
click at [562, 370] on span "[MEDICAL_DATA] [PERSON_NAME] (2 balení)" at bounding box center [415, 375] width 389 height 16
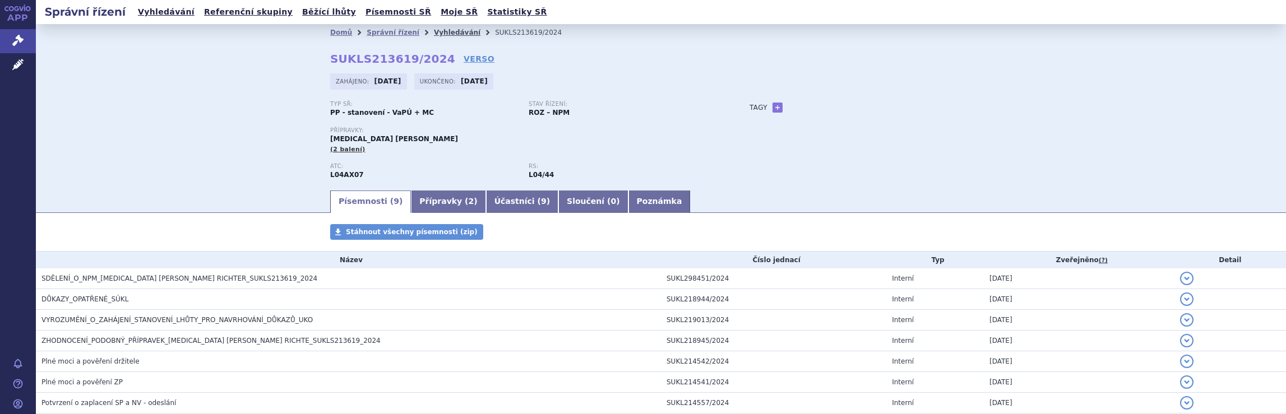
click at [435, 32] on link "Vyhledávání" at bounding box center [457, 33] width 47 height 8
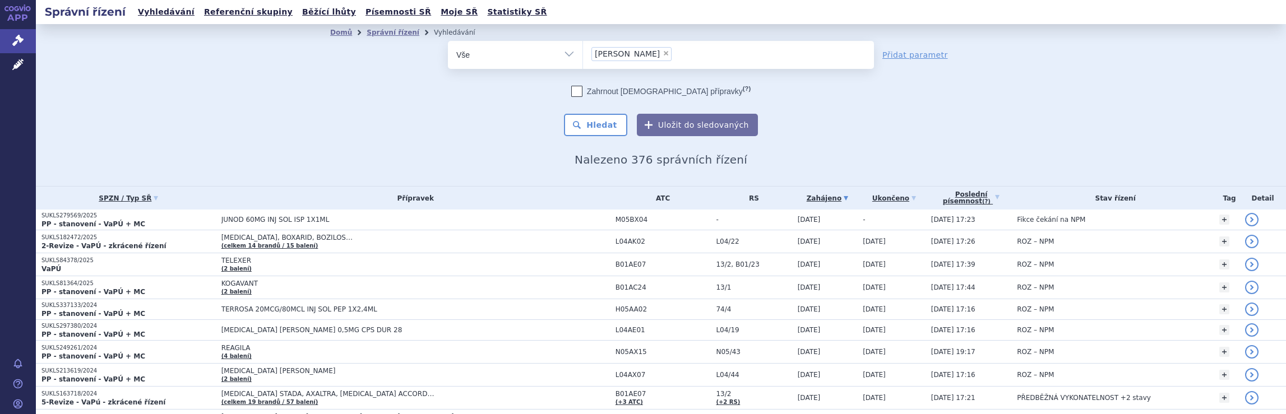
click at [681, 52] on ul "× [PERSON_NAME]" at bounding box center [728, 53] width 291 height 25
click at [583, 52] on select "[PERSON_NAME]" at bounding box center [583, 54] width 1 height 28
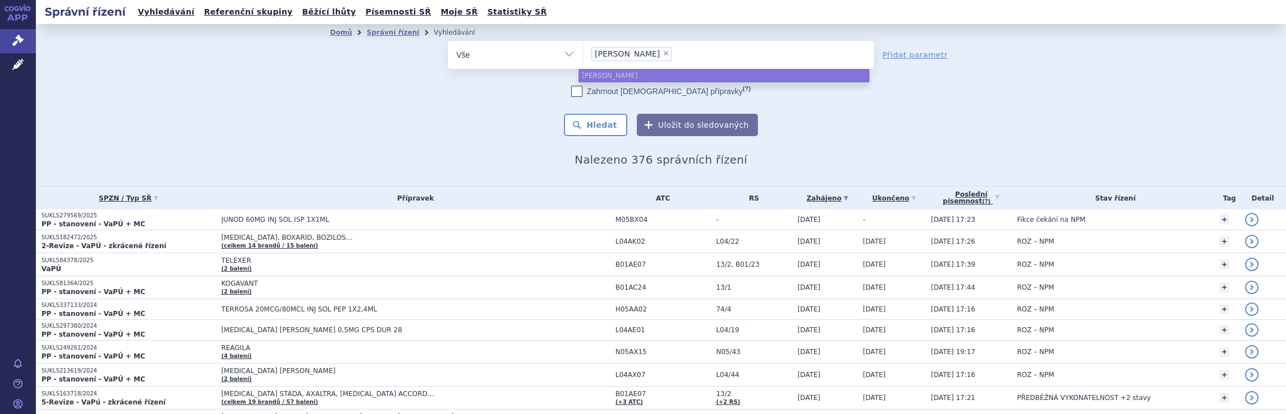
select select
type input "[PERSON_NAME]"
type input "ged"
type input "g"
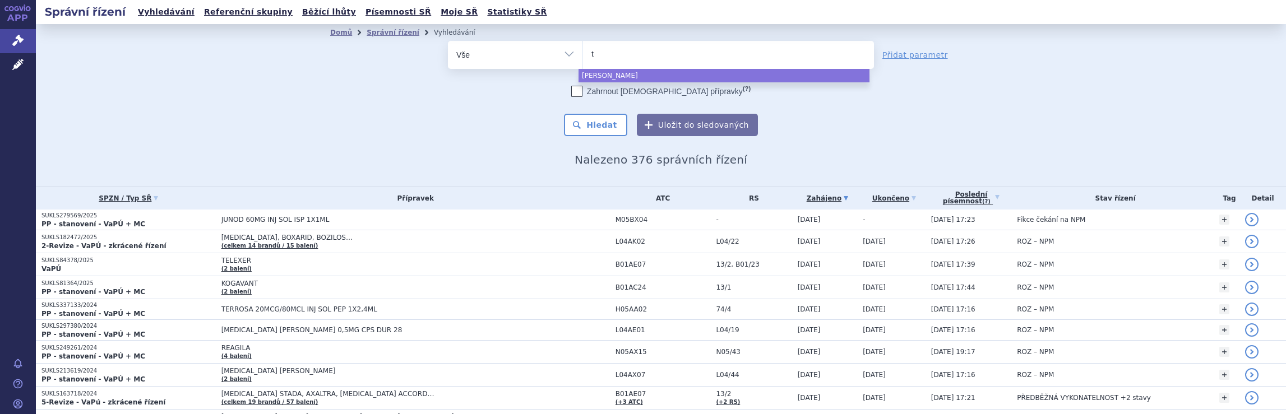
type input "te"
type input "teva"
select select "teva"
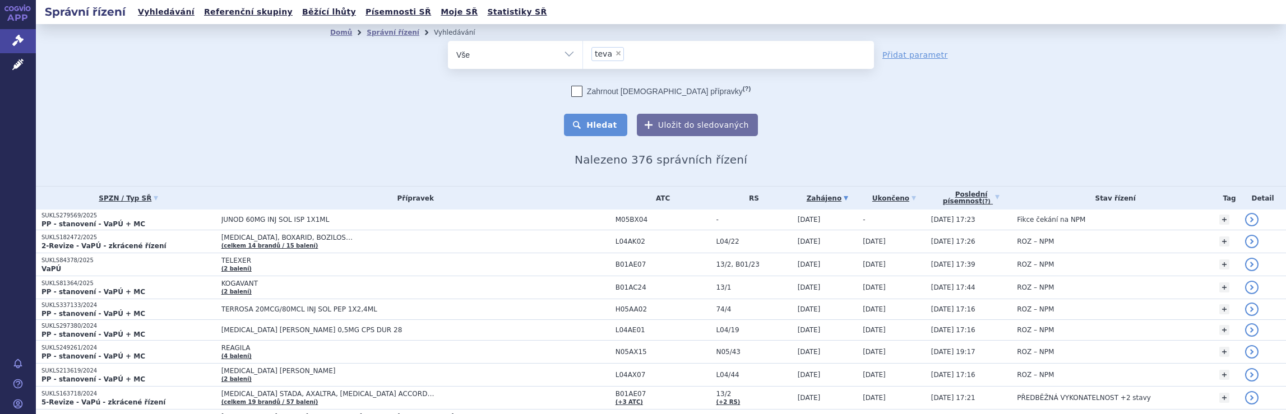
click at [599, 125] on button "Hledat" at bounding box center [595, 125] width 63 height 22
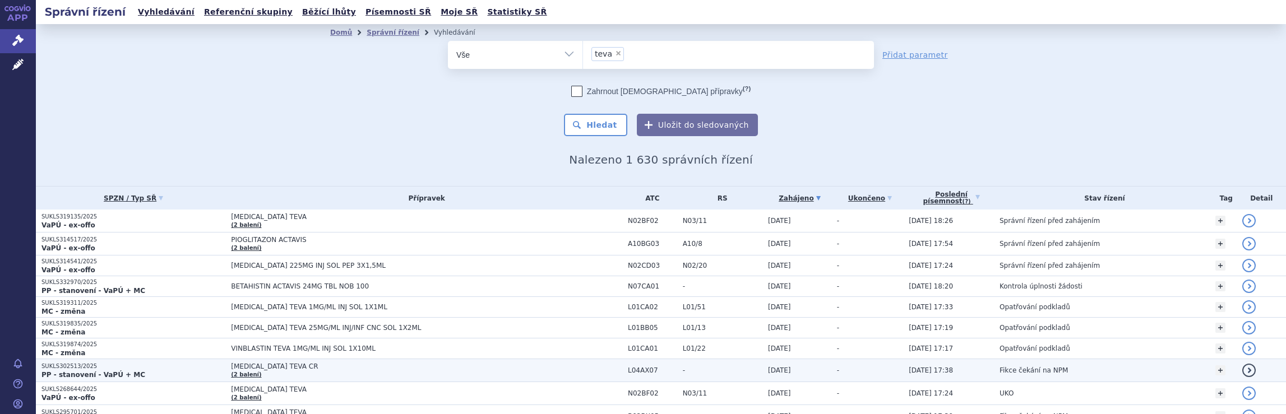
click at [579, 367] on span "[MEDICAL_DATA] TEVA CR (2 balení)" at bounding box center [426, 371] width 391 height 16
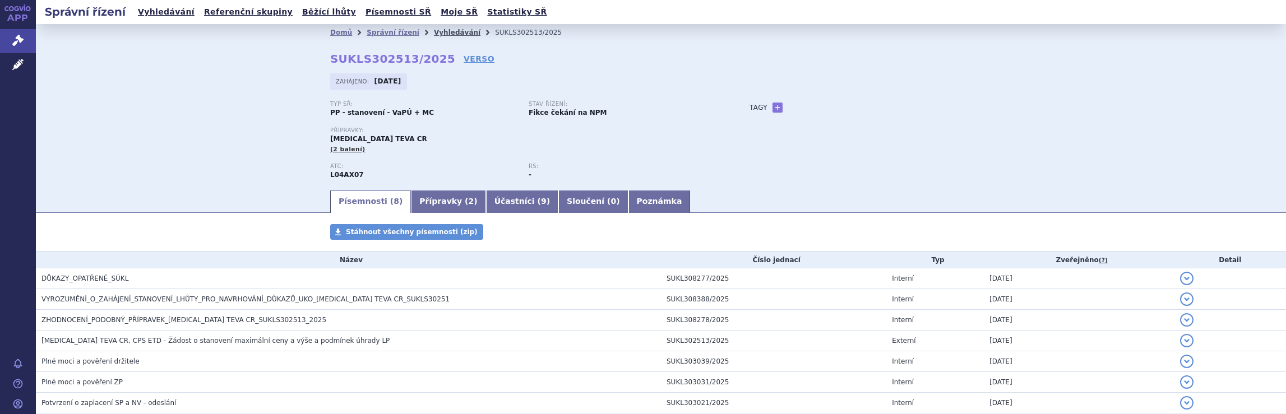
click at [450, 34] on link "Vyhledávání" at bounding box center [457, 33] width 47 height 8
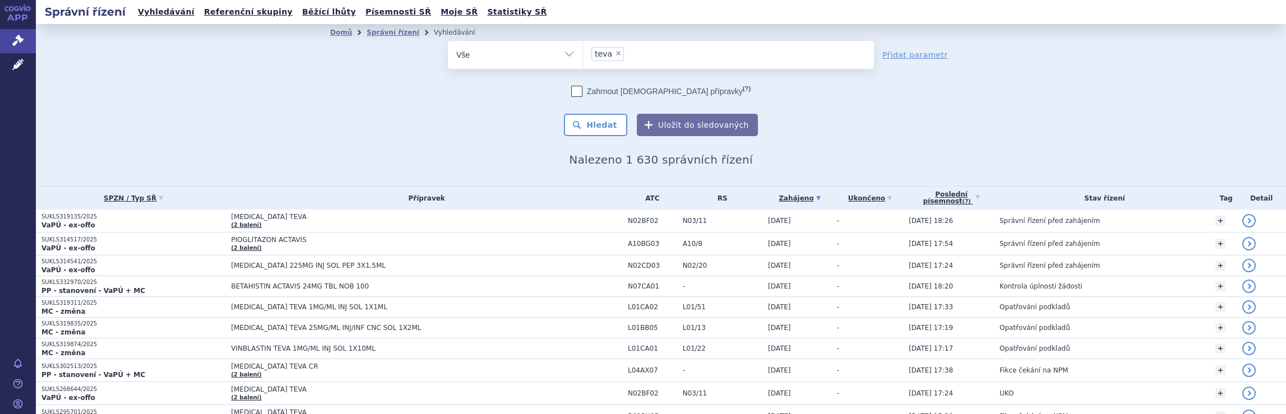
click at [666, 54] on ul "× teva" at bounding box center [728, 53] width 291 height 25
click at [583, 54] on select "teva" at bounding box center [583, 54] width 1 height 28
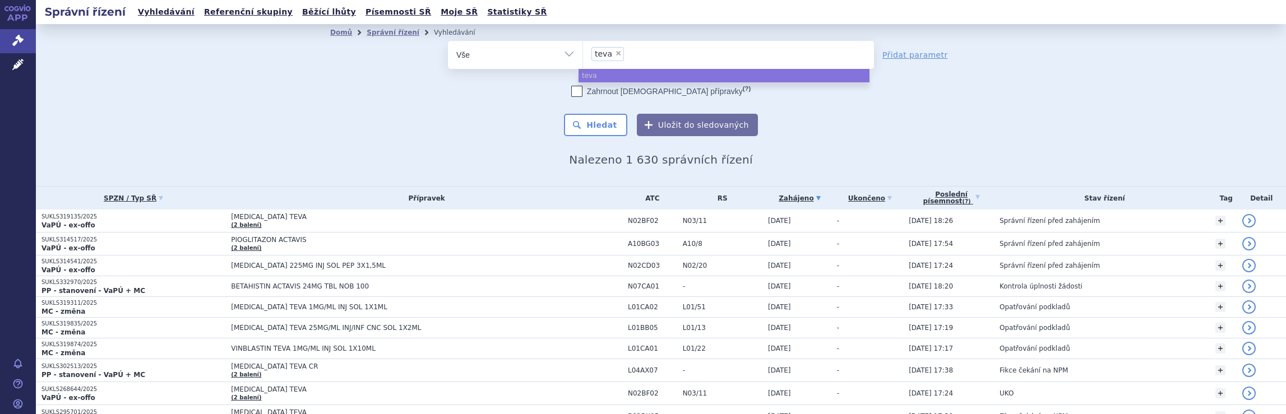
select select
type input "teva"
type input "t"
type input "ne"
type input "neu"
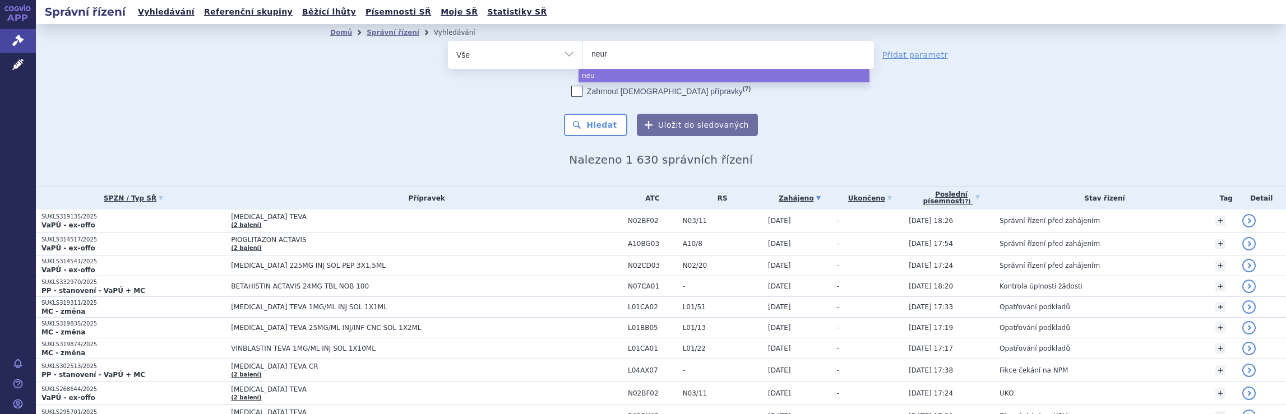
type input "neura"
type input "neuraxp"
type input "neuraxph"
type input "neuraxpha"
type input "neuraxphar"
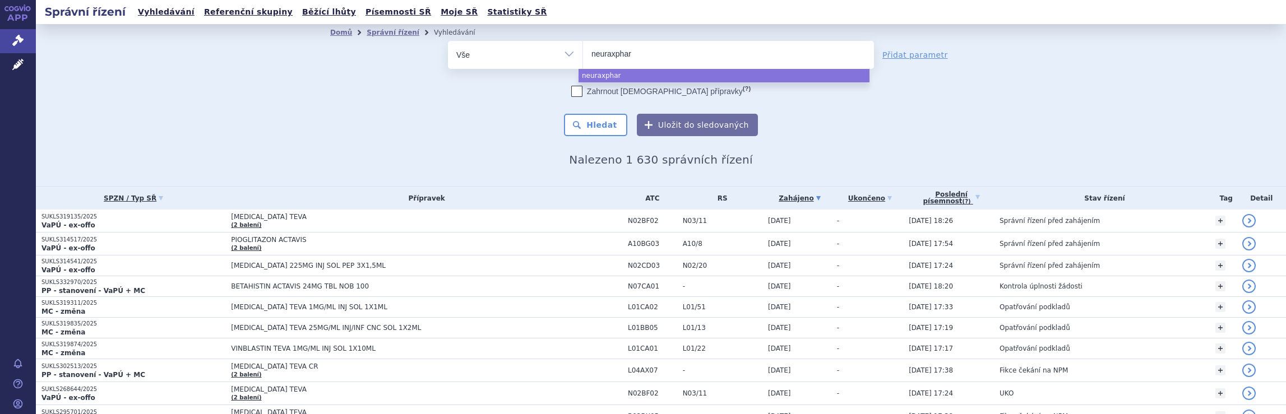
type input "neuraxpharm"
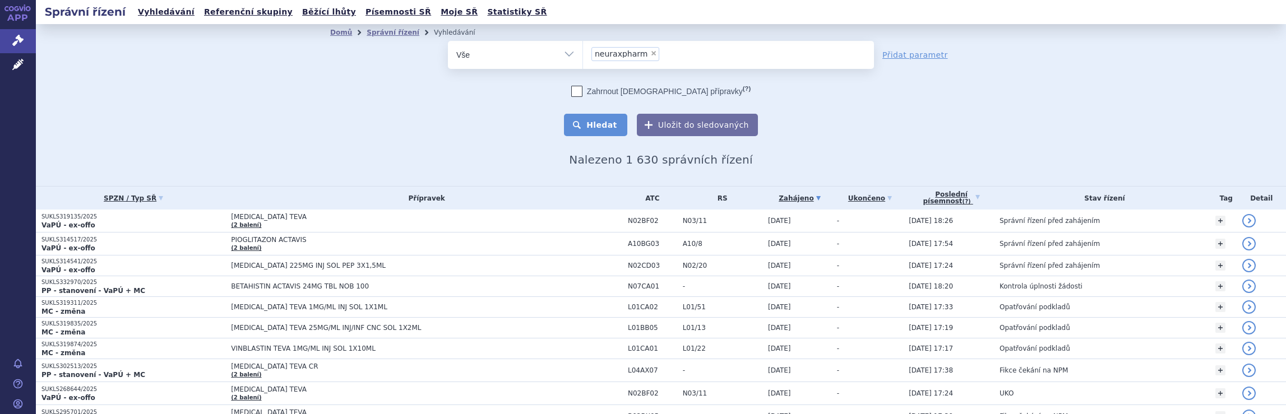
select select "neuraxpharm"
click at [610, 123] on button "Hledat" at bounding box center [595, 125] width 63 height 22
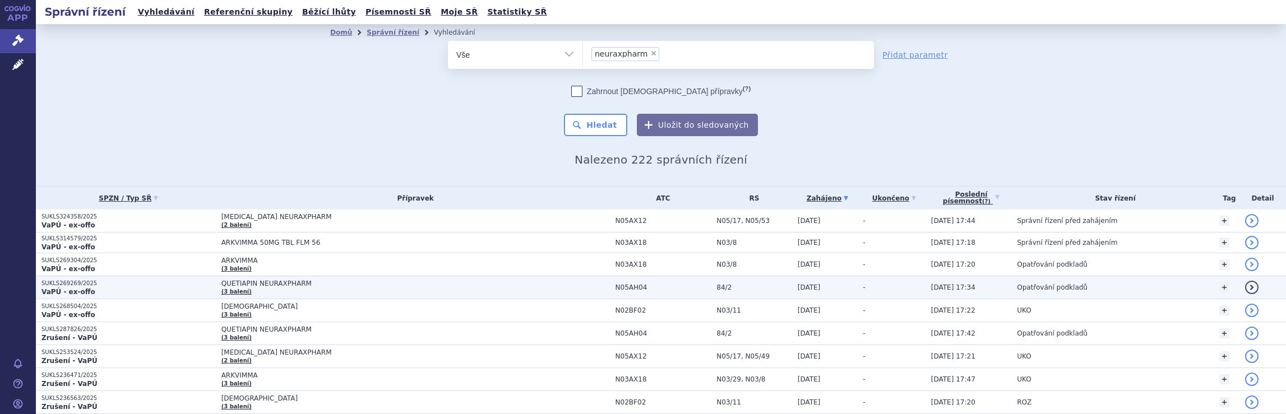
scroll to position [644, 0]
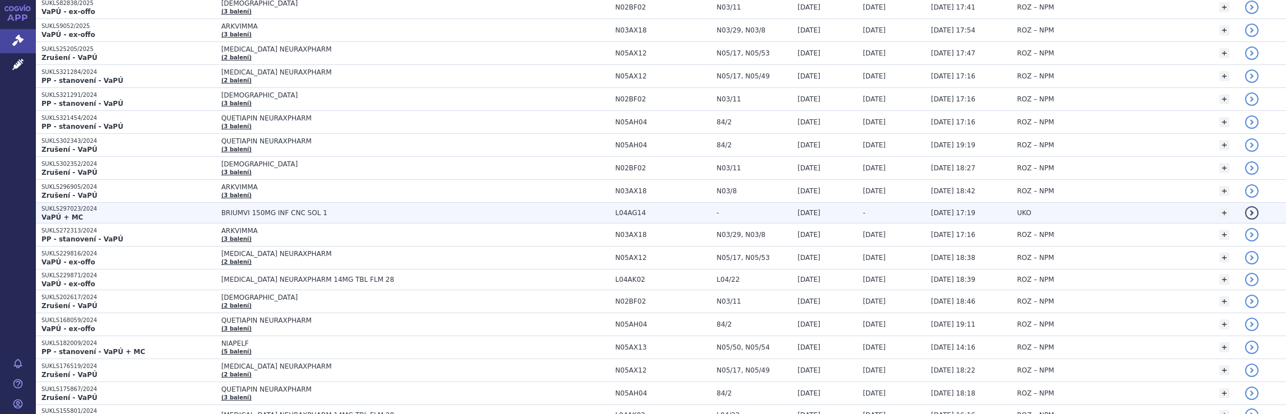
click at [548, 209] on span "BRIUMVI 150MG INF CNC SOL 1" at bounding box center [415, 213] width 389 height 8
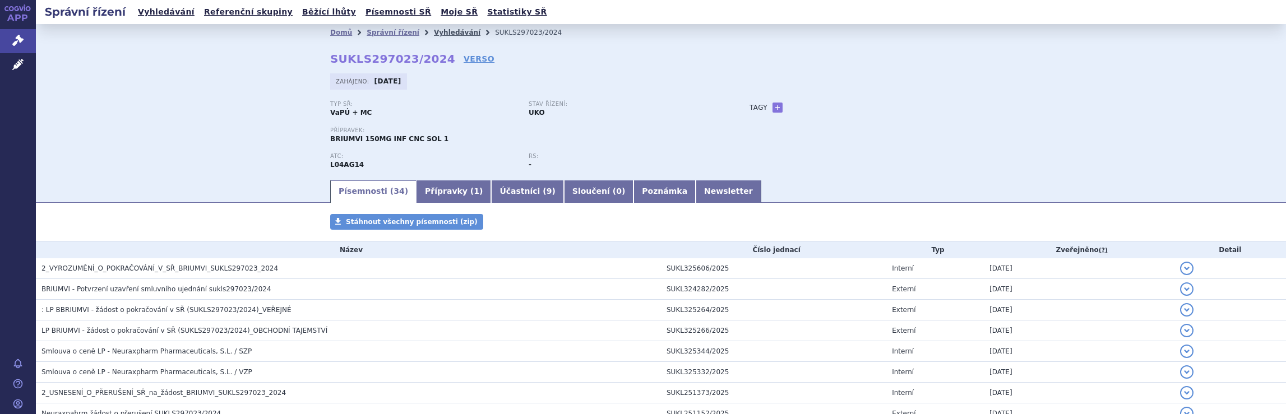
click at [441, 31] on link "Vyhledávání" at bounding box center [457, 33] width 47 height 8
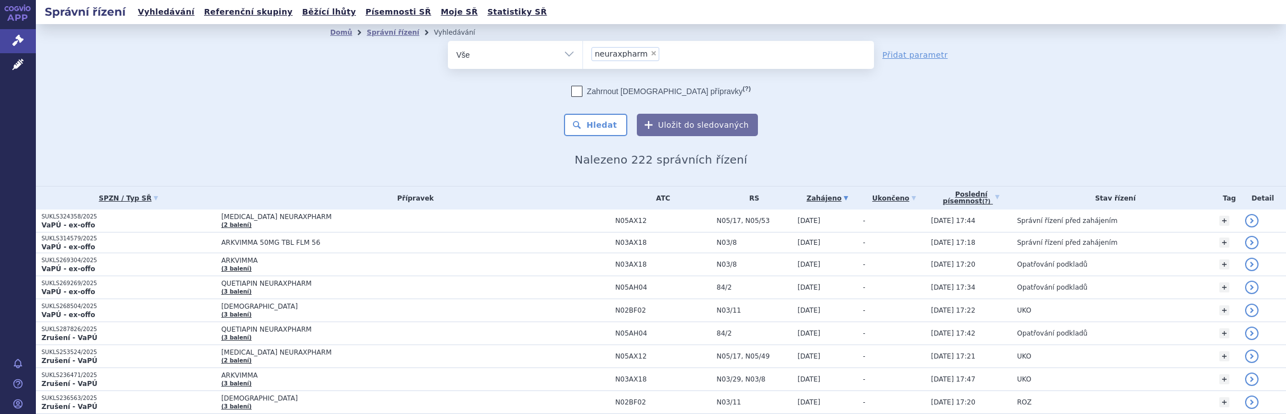
click at [665, 51] on ul "× neuraxpharm" at bounding box center [728, 53] width 291 height 25
click at [583, 51] on select "neuraxpharm" at bounding box center [583, 54] width 1 height 28
select select
type input "neuraxpharm"
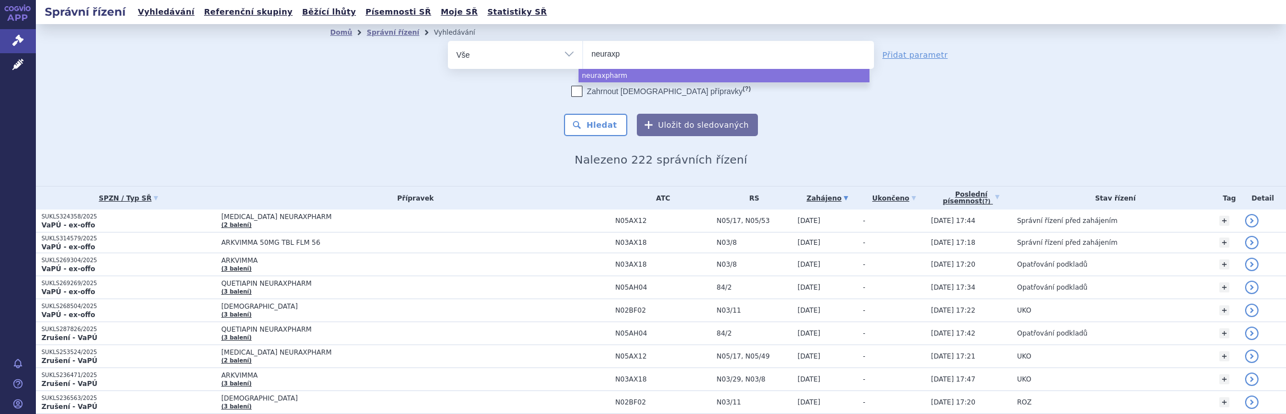
type input "neurax"
type input "n"
type input "ro"
type input "roc"
type input "roch"
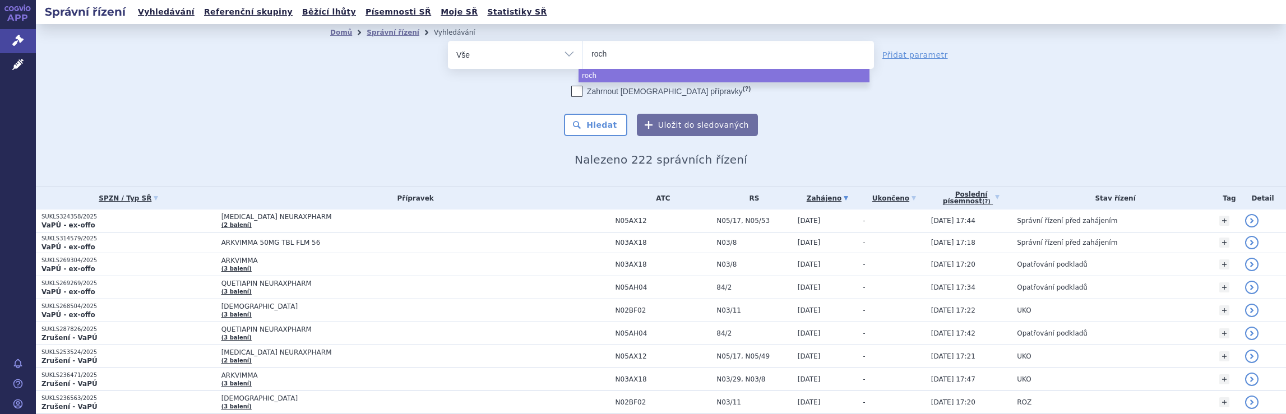
type input "roche"
select select "roche"
click at [600, 126] on button "Hledat" at bounding box center [595, 125] width 63 height 22
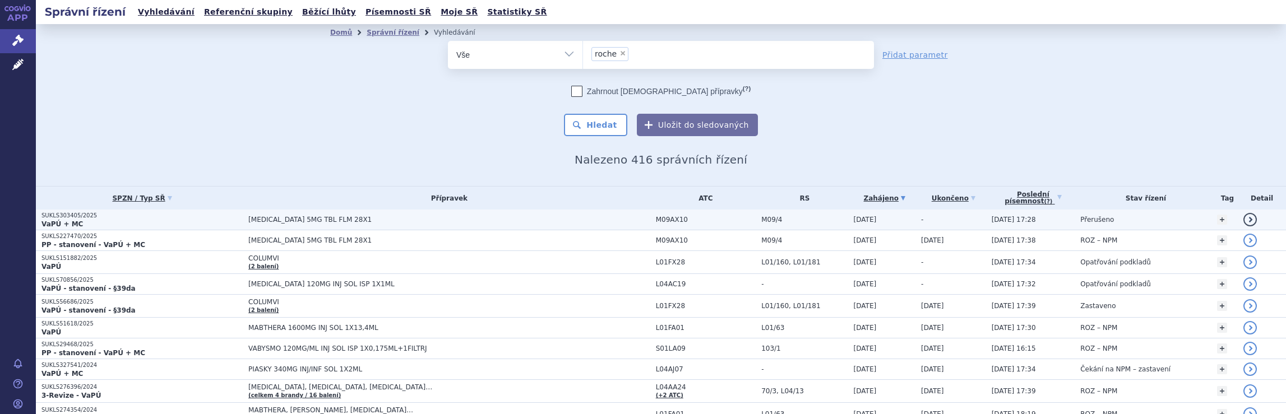
click at [484, 220] on span "[MEDICAL_DATA] 5MG TBL FLM 28X1" at bounding box center [388, 220] width 280 height 8
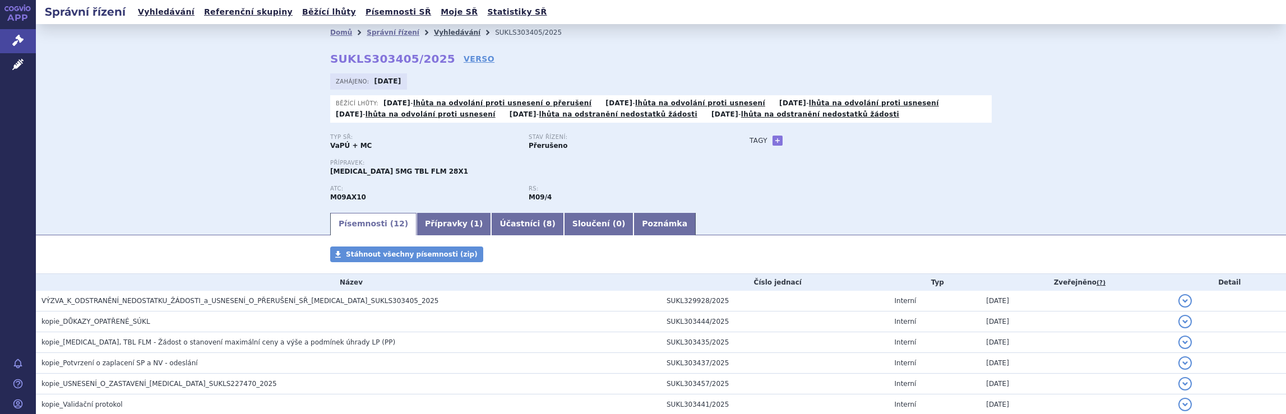
click at [443, 32] on link "Vyhledávání" at bounding box center [457, 33] width 47 height 8
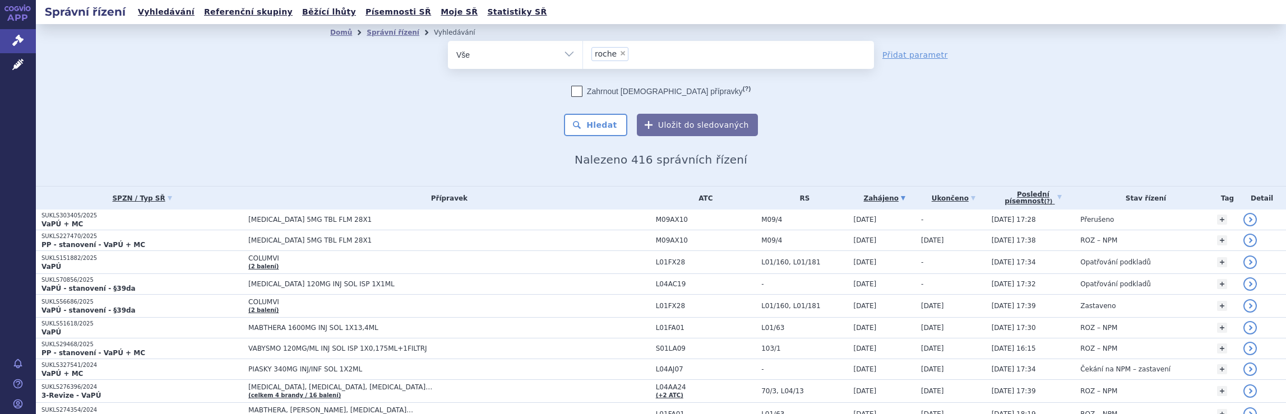
click at [676, 57] on ul "× roche" at bounding box center [728, 53] width 291 height 25
click at [583, 57] on select "roche" at bounding box center [583, 54] width 1 height 28
select select
type input "roche"
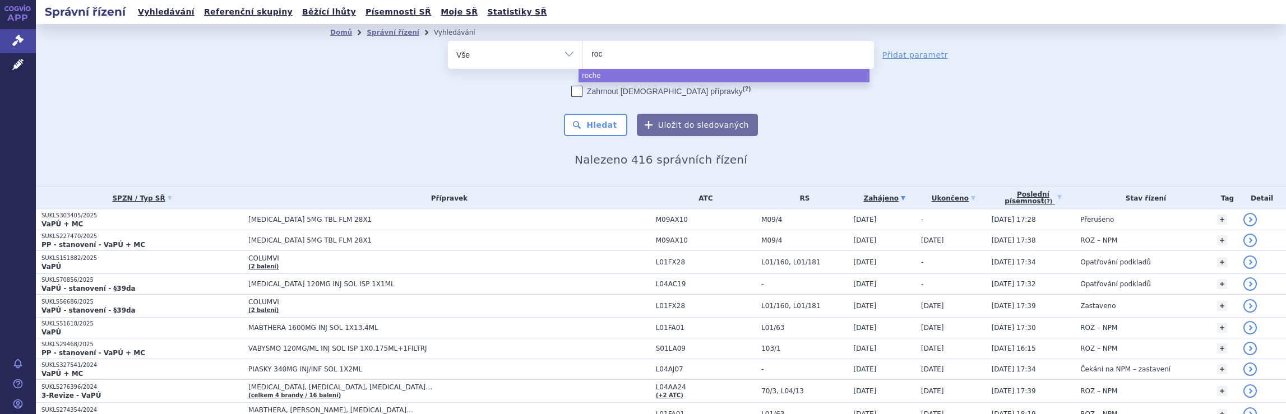
type input "ro"
type input "r"
type input "no"
type input "nov"
type input "nova"
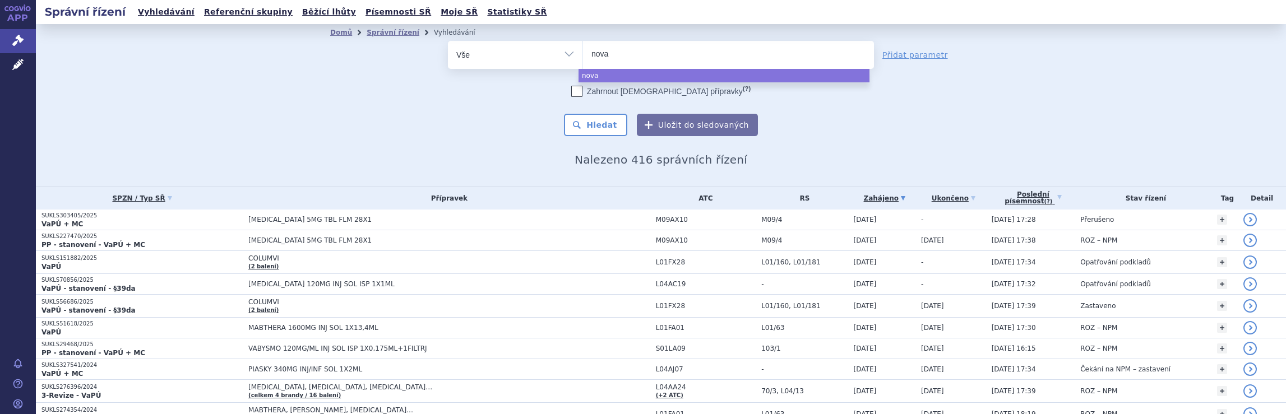
type input "novar"
type input "novart"
type input "novarti"
type input "novartis"
select select "novartis"
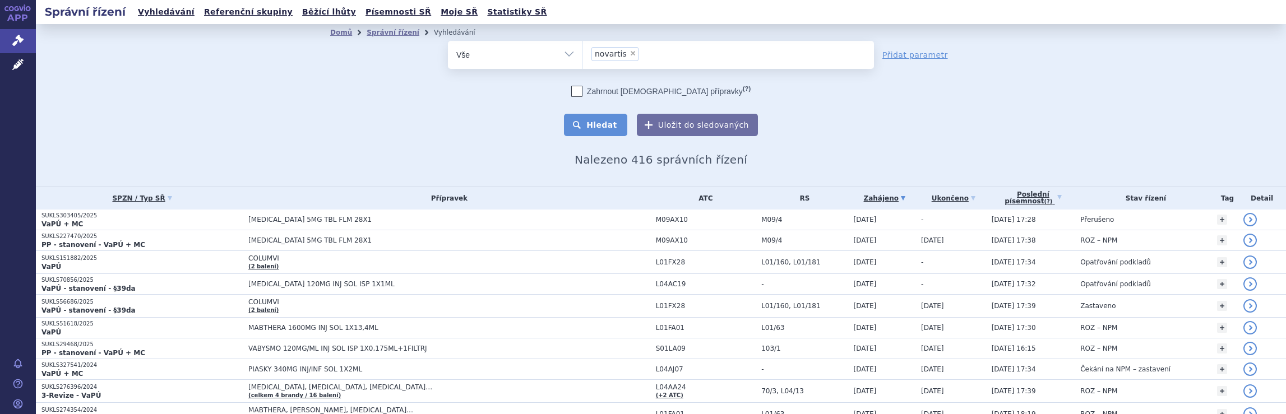
click at [603, 124] on button "Hledat" at bounding box center [595, 125] width 63 height 22
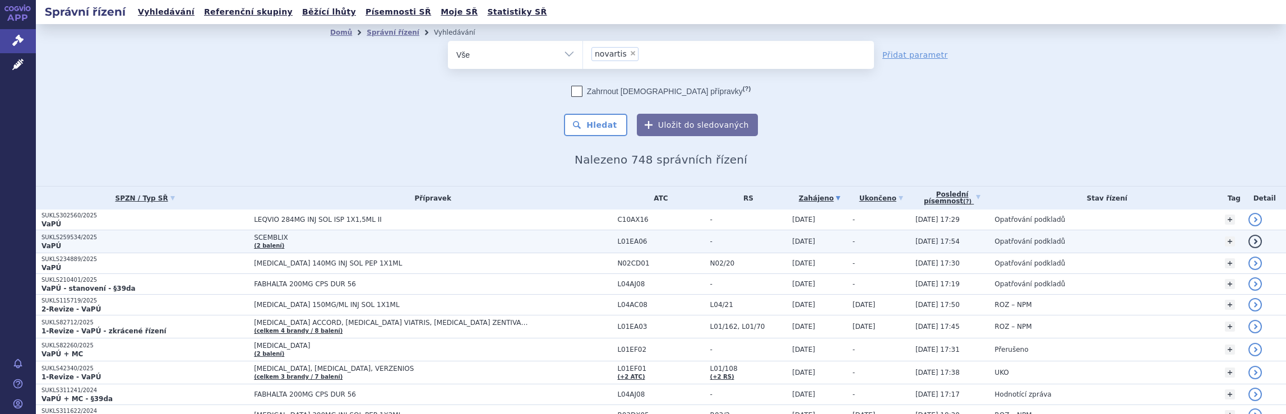
scroll to position [112, 0]
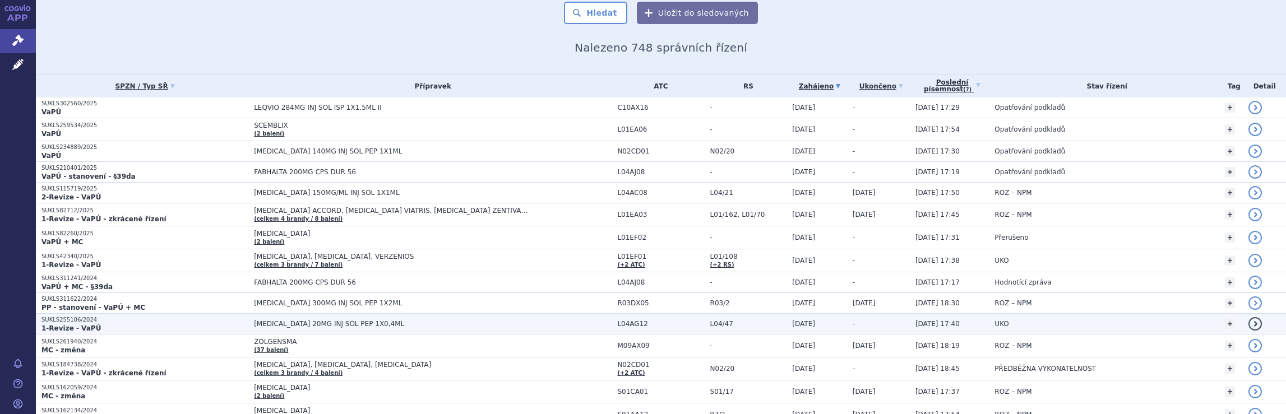
click at [571, 320] on span "[MEDICAL_DATA] 20MG INJ SOL PEP 1X0,4ML" at bounding box center [433, 324] width 358 height 8
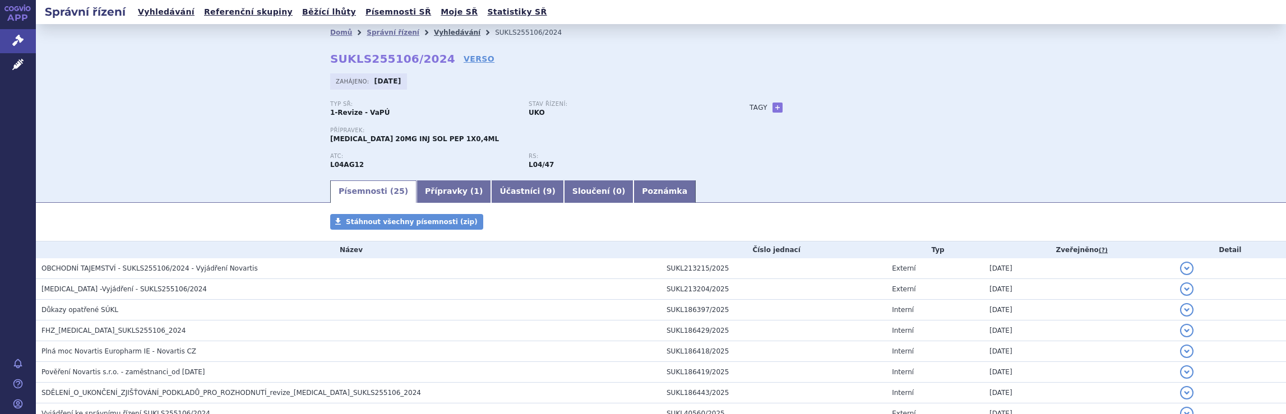
click at [437, 31] on link "Vyhledávání" at bounding box center [457, 33] width 47 height 8
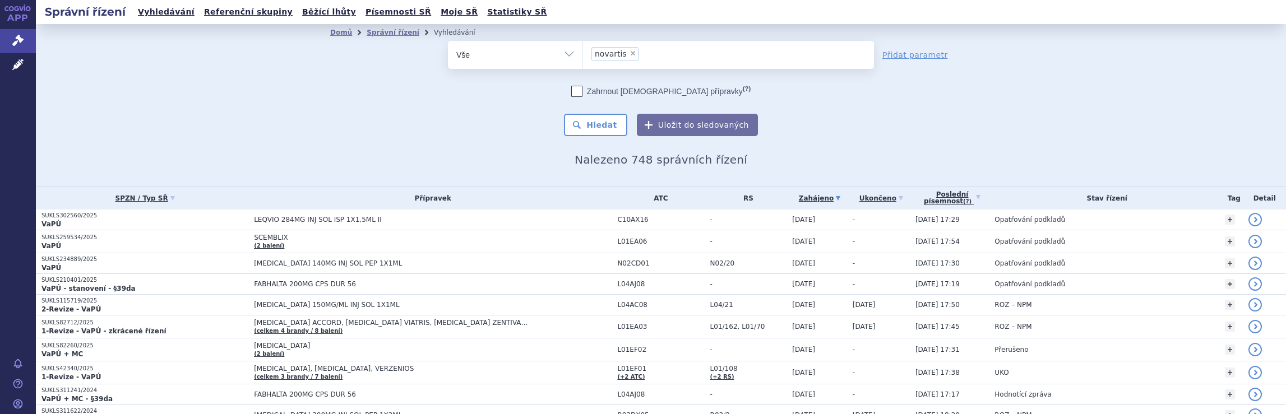
click at [664, 57] on ul "× novartis" at bounding box center [728, 53] width 291 height 25
click at [583, 57] on select "novartis" at bounding box center [583, 54] width 1 height 28
select select
type input "novartis"
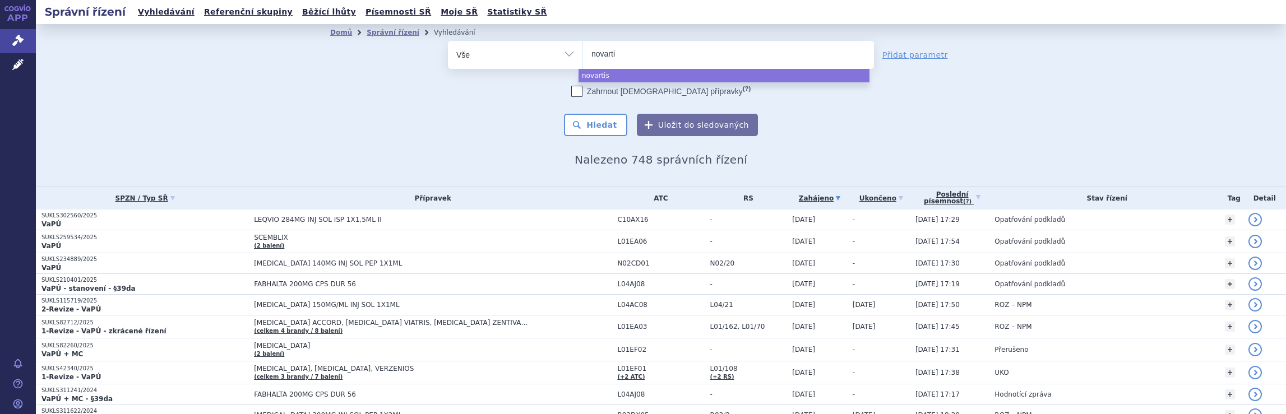
type input "novart"
type input "n"
type input "me"
type input "mer"
type input "merc"
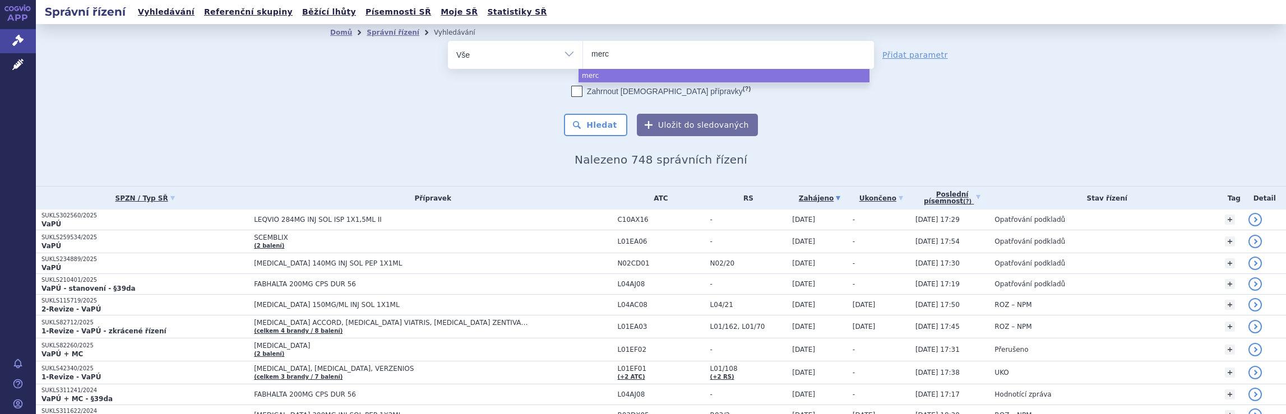
type input "merck"
type input "mercks"
type input "mercksp"
type input "merckspol"
type input "merck spol"
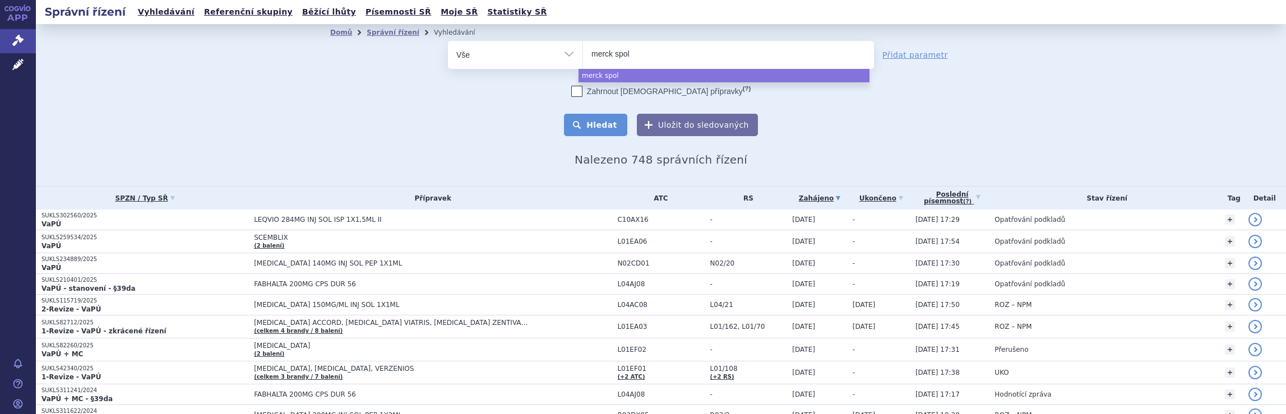
select select "merck spol"
click at [599, 128] on button "Hledat" at bounding box center [595, 125] width 63 height 22
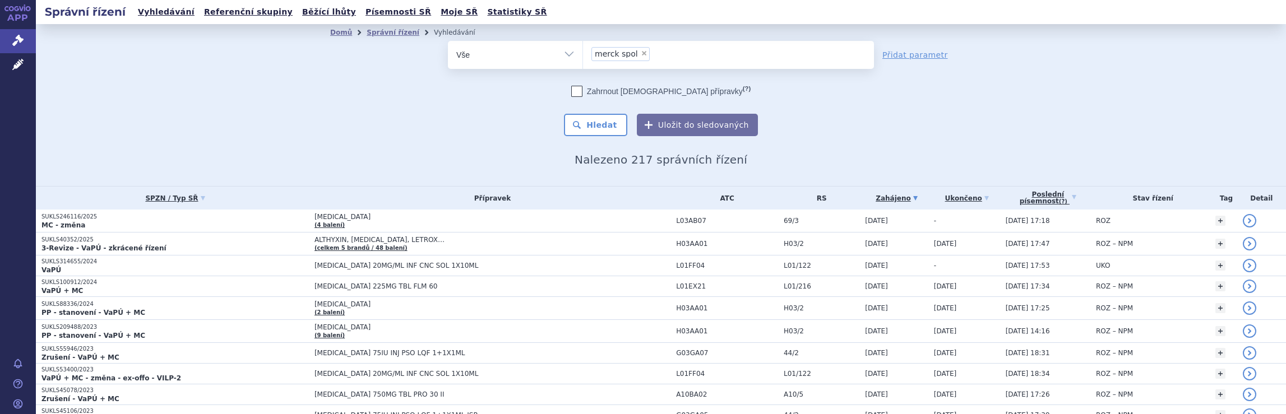
click at [654, 57] on ul "× merck spol" at bounding box center [728, 53] width 291 height 25
click at [583, 57] on select "merck spol" at bounding box center [583, 54] width 1 height 28
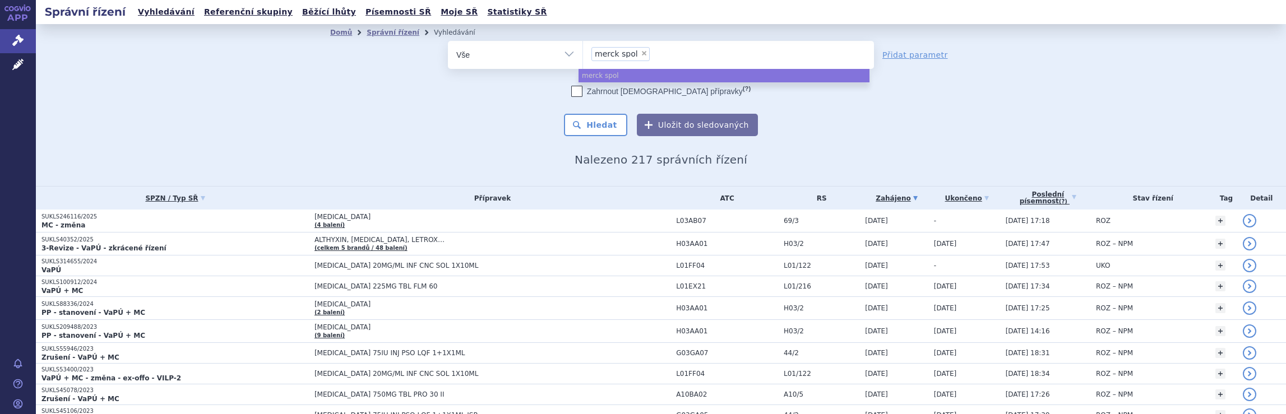
select select
type input "merck spol"
type input "mer"
type input "m"
type input "ja"
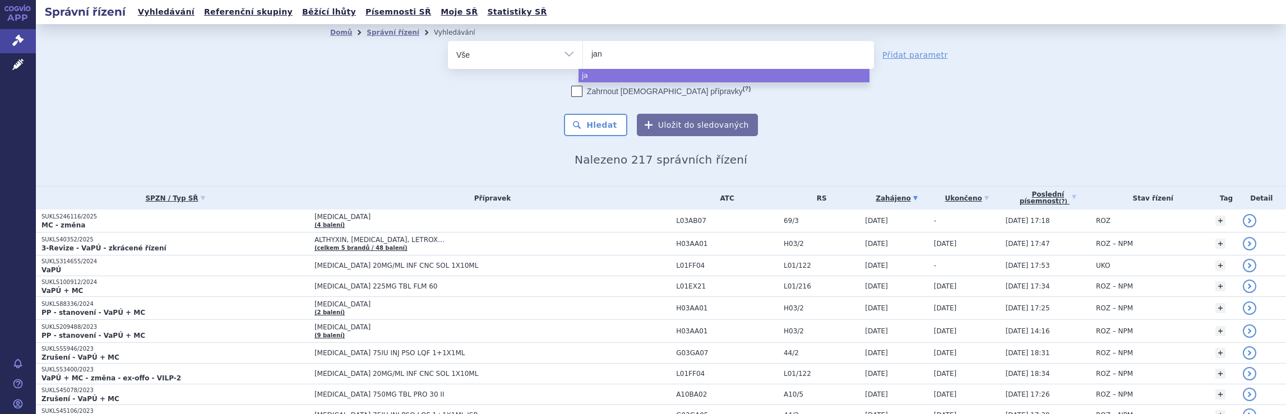
type input "jans"
type input "janss"
type input "[PERSON_NAME]"
select select "[PERSON_NAME]"
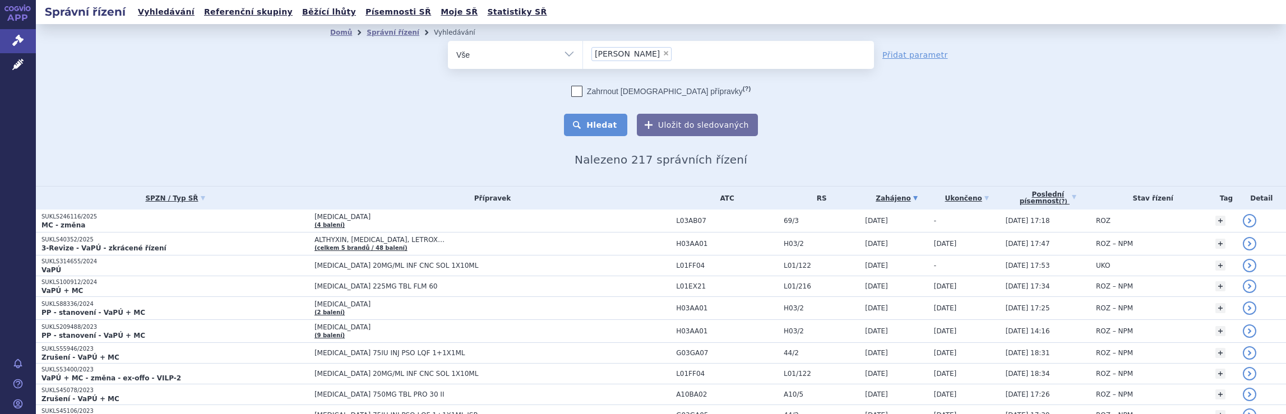
click at [595, 126] on button "Hledat" at bounding box center [595, 125] width 63 height 22
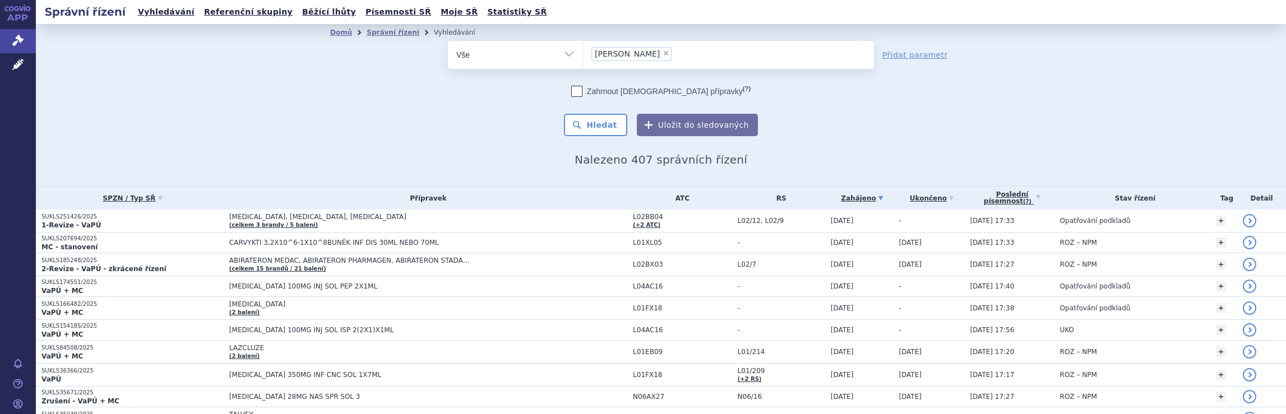
click at [683, 56] on ul "× janssen" at bounding box center [728, 53] width 291 height 25
click at [583, 56] on select "janssen" at bounding box center [583, 54] width 1 height 28
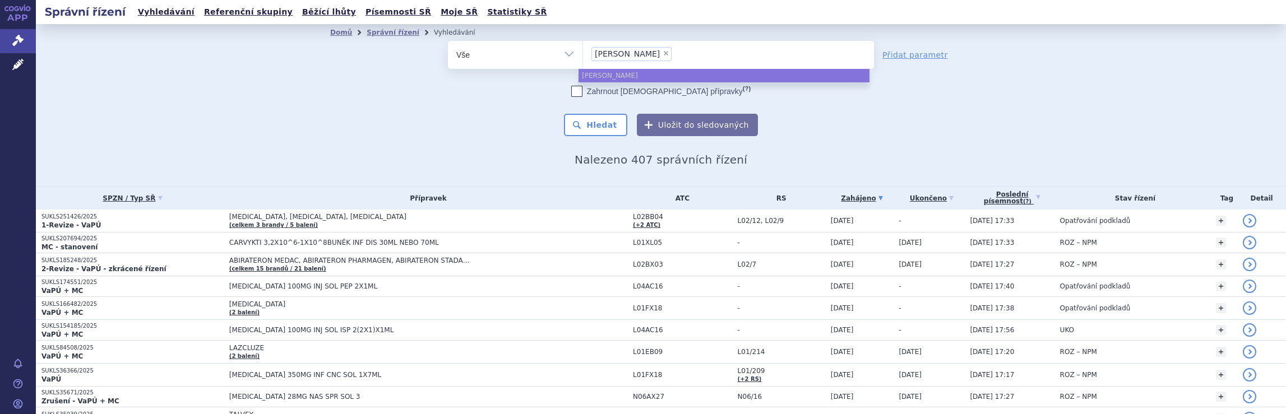
select select
type input "janssen"
type input "j"
type input "br"
type input "bro"
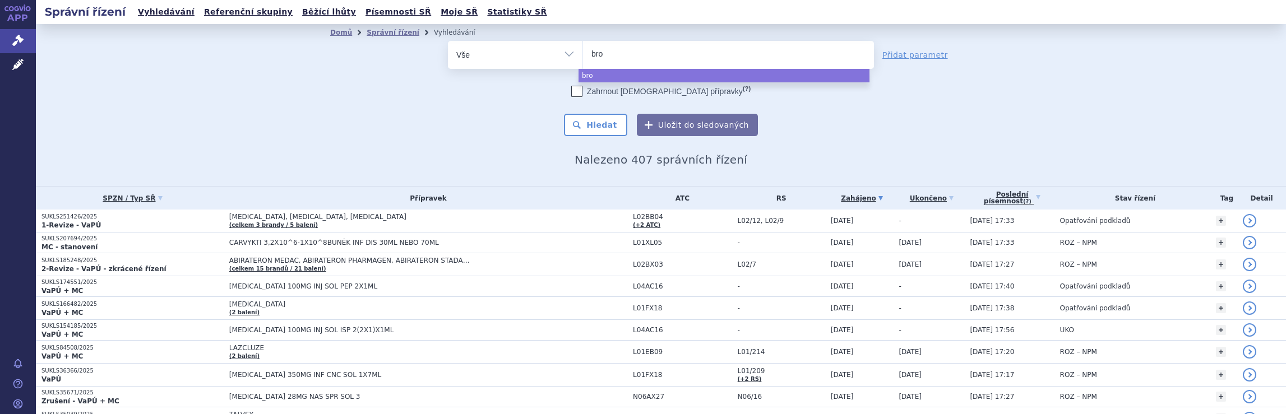
type input "br"
type input "bris"
type input "bristo"
type input "[GEOGRAPHIC_DATA]"
select select "[GEOGRAPHIC_DATA]"
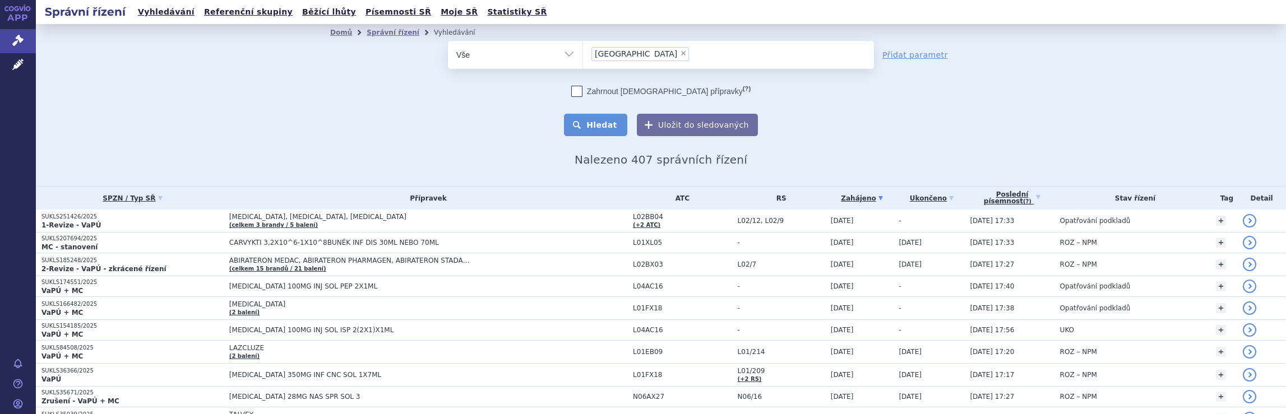
click at [606, 127] on button "Hledat" at bounding box center [595, 125] width 63 height 22
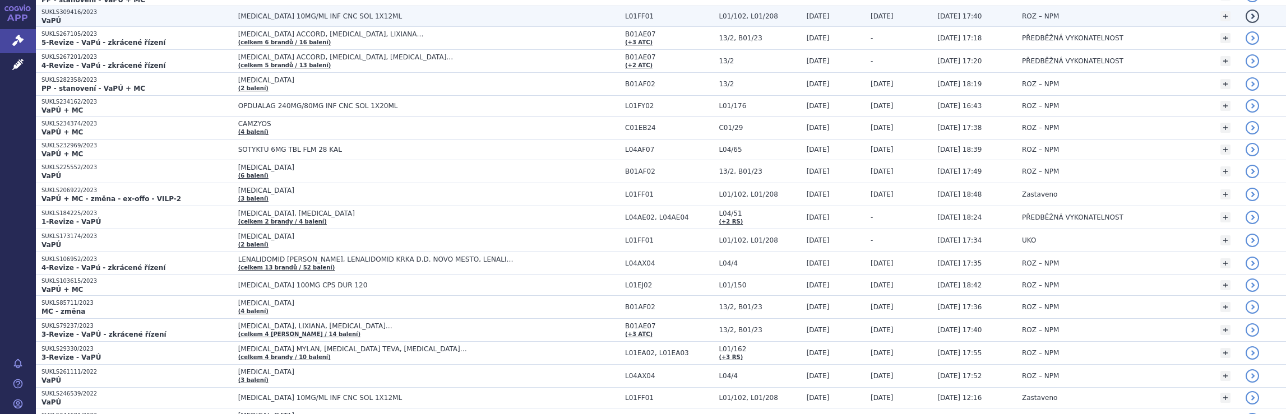
scroll to position [1068, 0]
